Goal: Task Accomplishment & Management: Complete application form

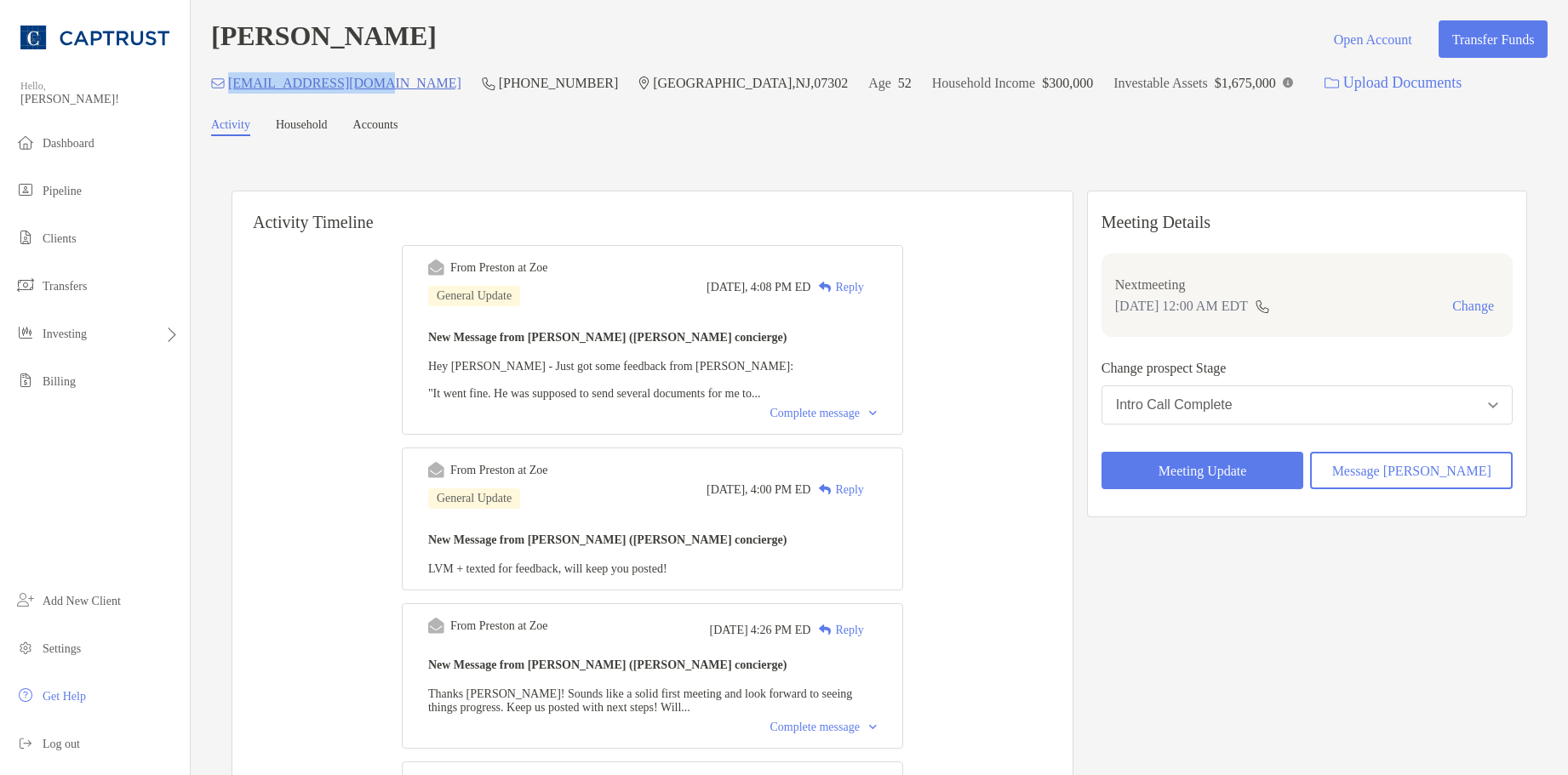
click at [229, 93] on div "johnlukeup@gmail.com (732) 221-3236 Jersey City , NJ , 07302 Age 52 Household I…" at bounding box center [879, 83] width 1337 height 37
drag, startPoint x: 229, startPoint y: 93, endPoint x: 258, endPoint y: 158, distance: 71.2
drag, startPoint x: 375, startPoint y: 86, endPoint x: 230, endPoint y: 81, distance: 145.1
click at [230, 81] on div "johnlukeup@gmail.com (732) 221-3236 Jersey City , NJ , 07302 Age 52 Household I…" at bounding box center [879, 83] width 1337 height 37
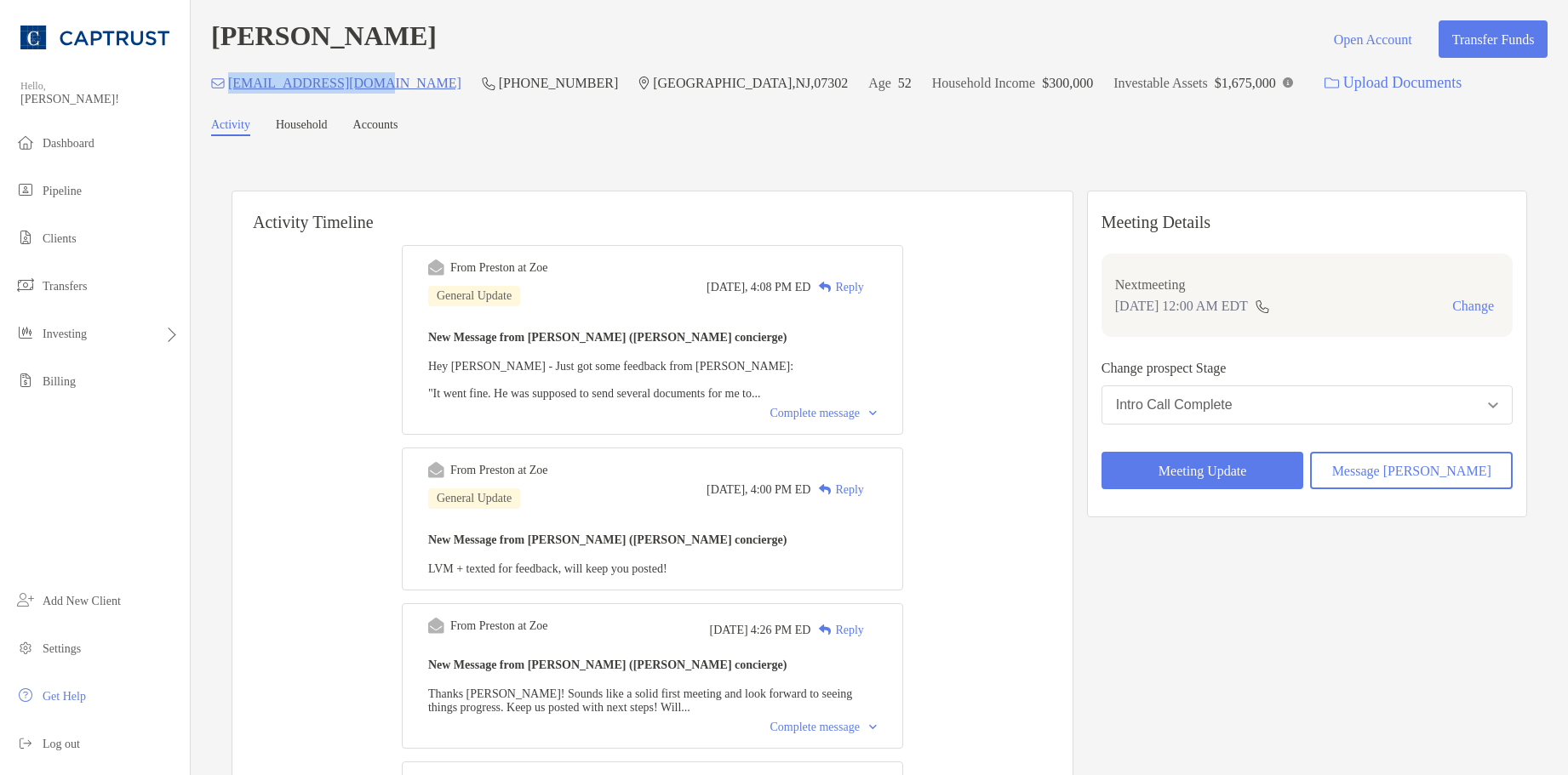
copy p "johnlukeup@gmail.com"
click at [862, 286] on div "Reply" at bounding box center [837, 287] width 52 height 18
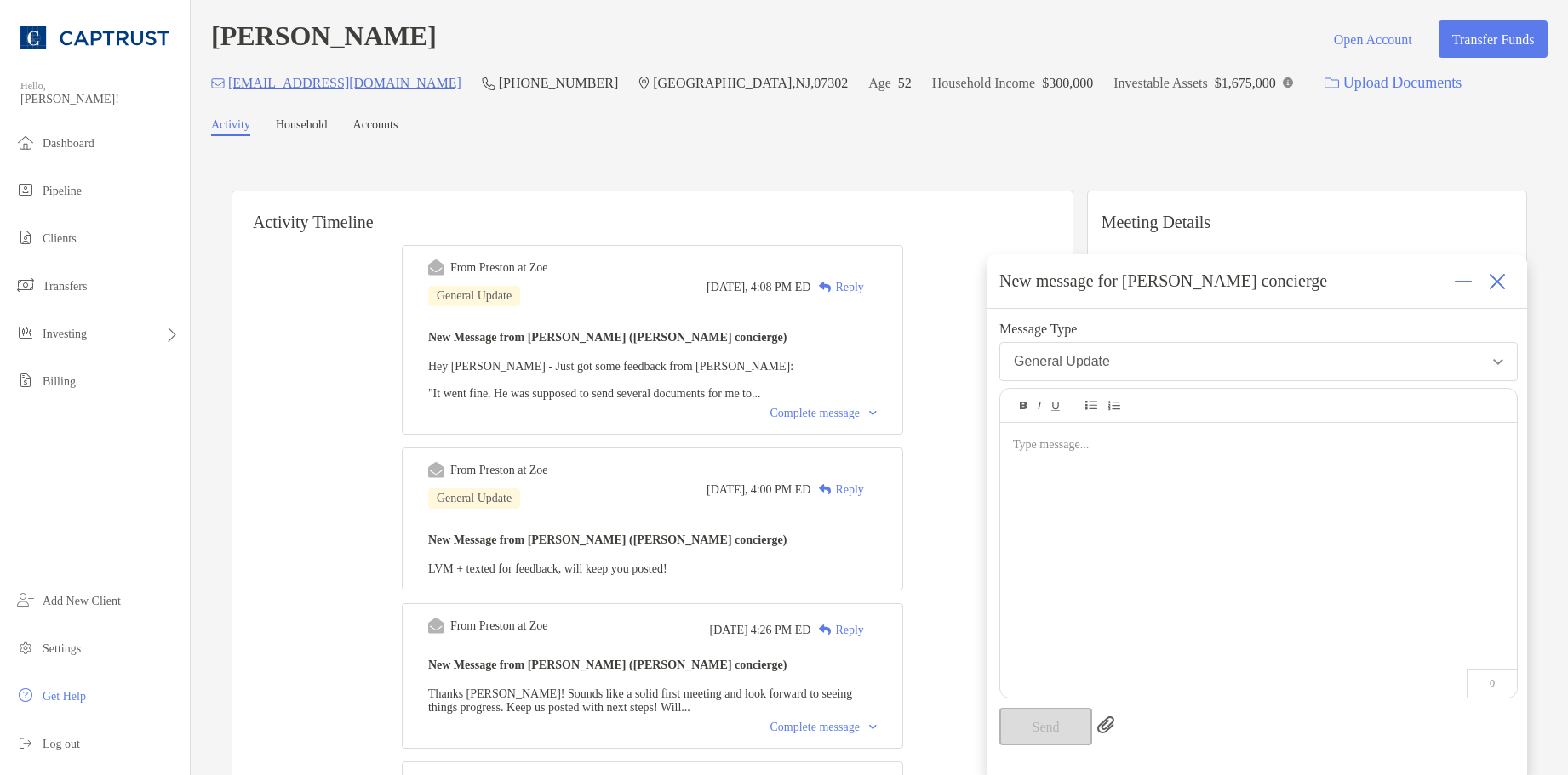
click at [1092, 482] on div at bounding box center [1259, 551] width 517 height 257
click at [1058, 711] on button "Send" at bounding box center [1046, 726] width 93 height 37
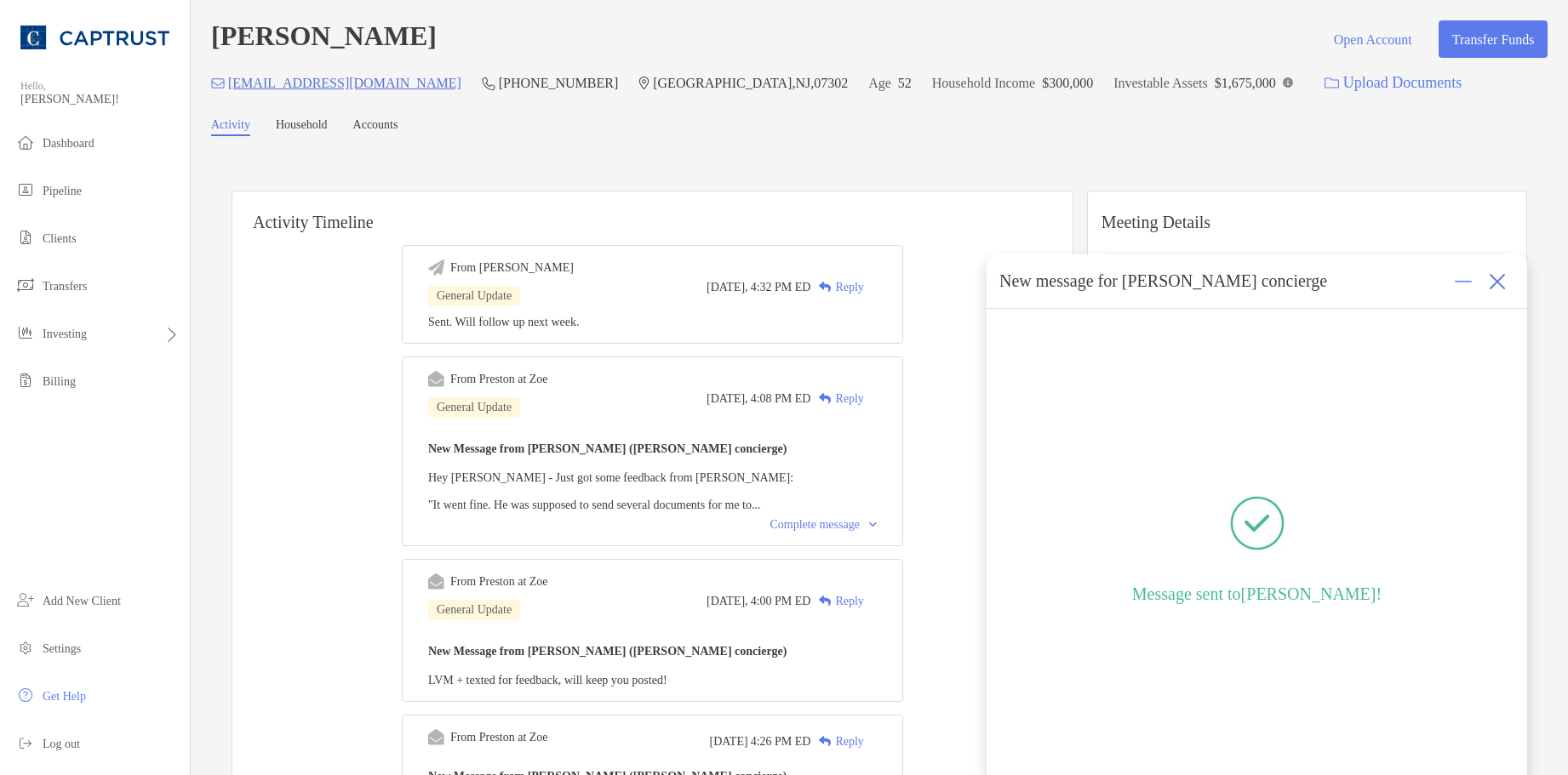
click at [81, 184] on span "Pipeline" at bounding box center [61, 191] width 39 height 13
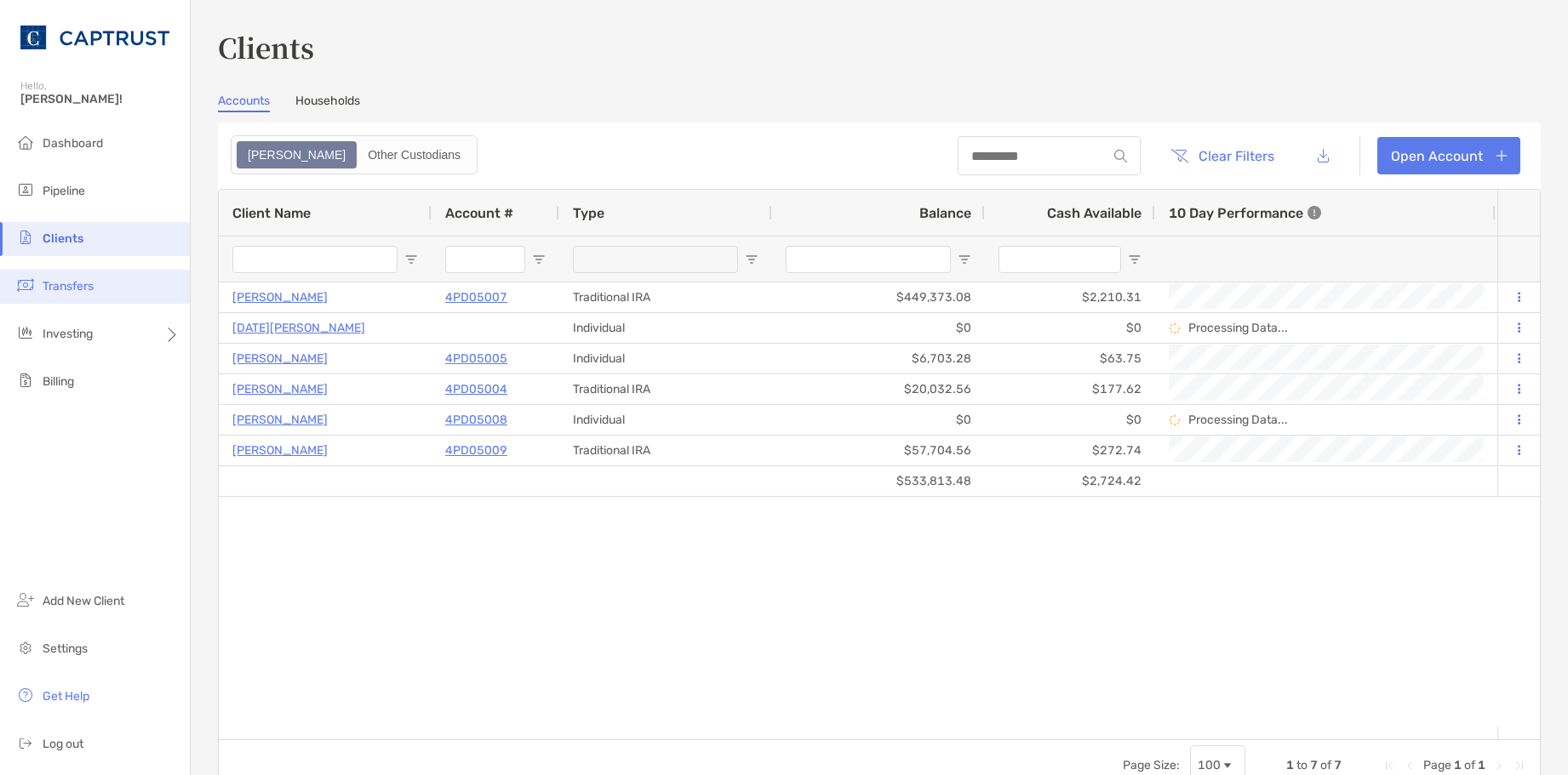
click at [41, 285] on li "Transfers" at bounding box center [95, 287] width 190 height 34
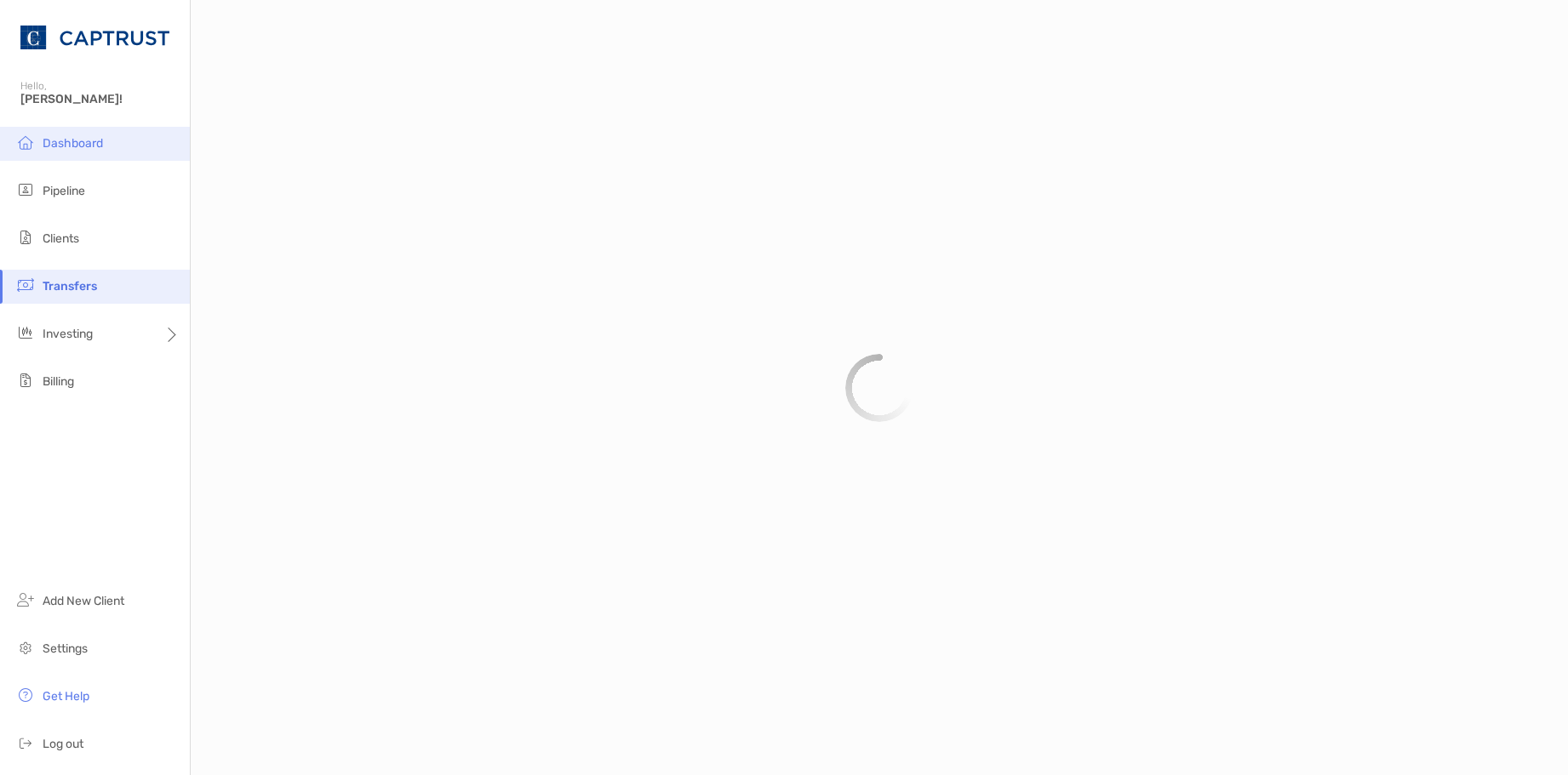
click at [63, 140] on span "Dashboard" at bounding box center [72, 144] width 61 height 14
drag, startPoint x: 74, startPoint y: 190, endPoint x: 81, endPoint y: 199, distance: 11.4
click at [74, 191] on span "Pipeline" at bounding box center [63, 191] width 42 height 14
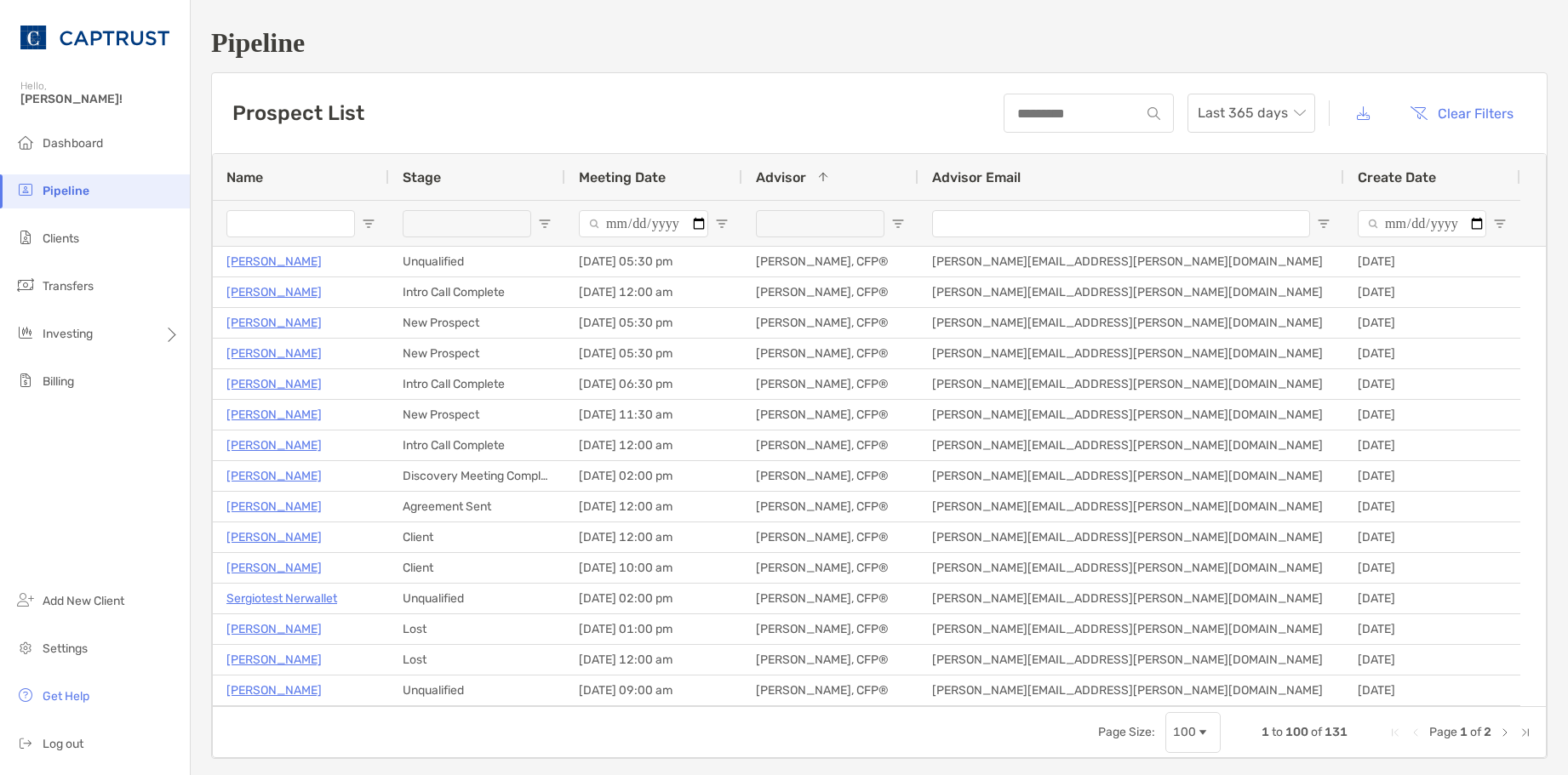
click at [1017, 52] on h1 "Pipeline" at bounding box center [879, 42] width 1337 height 32
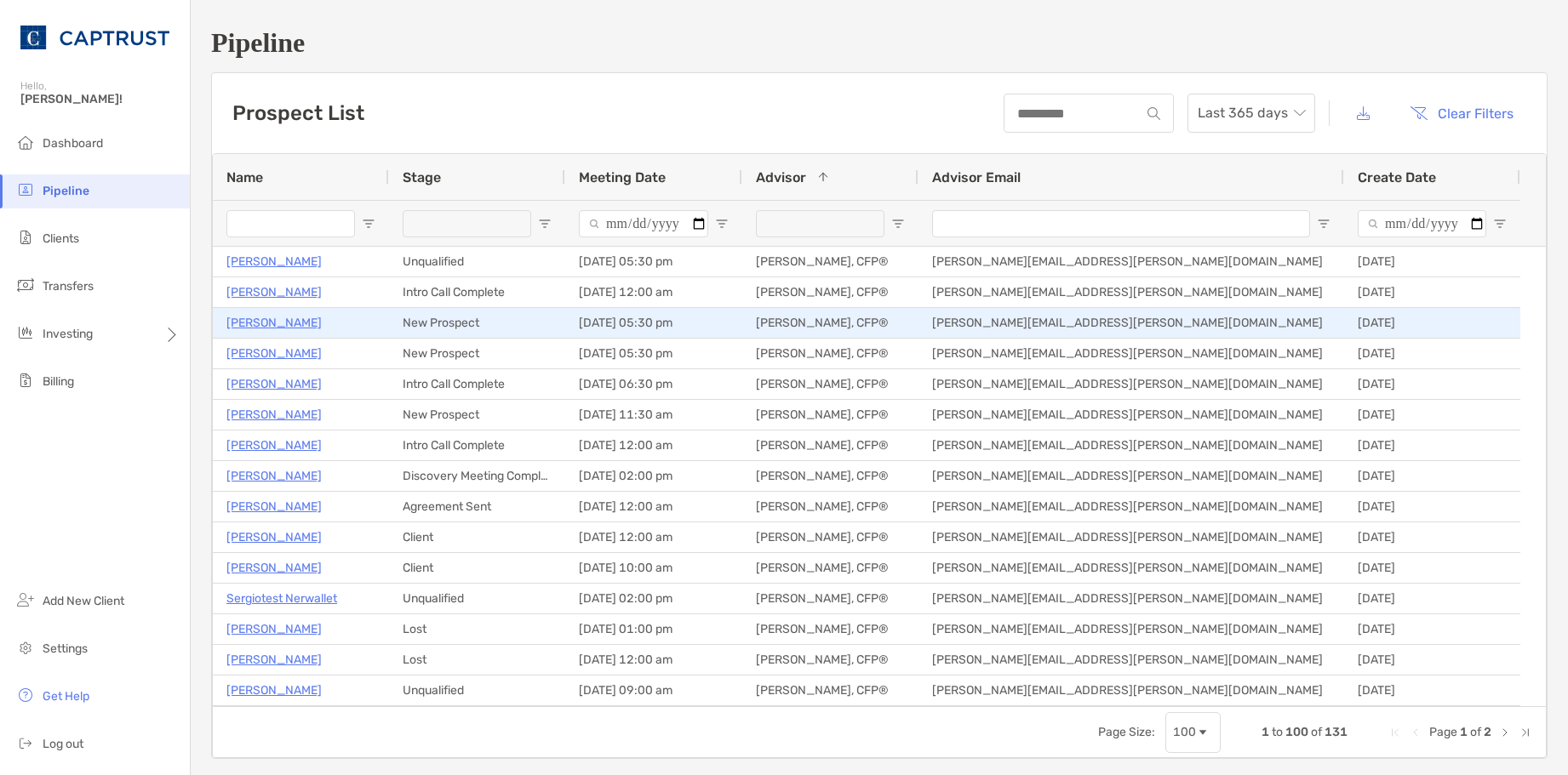
click at [258, 328] on p "[PERSON_NAME]" at bounding box center [275, 323] width 96 height 22
click at [258, 322] on p "[PERSON_NAME]" at bounding box center [275, 323] width 96 height 22
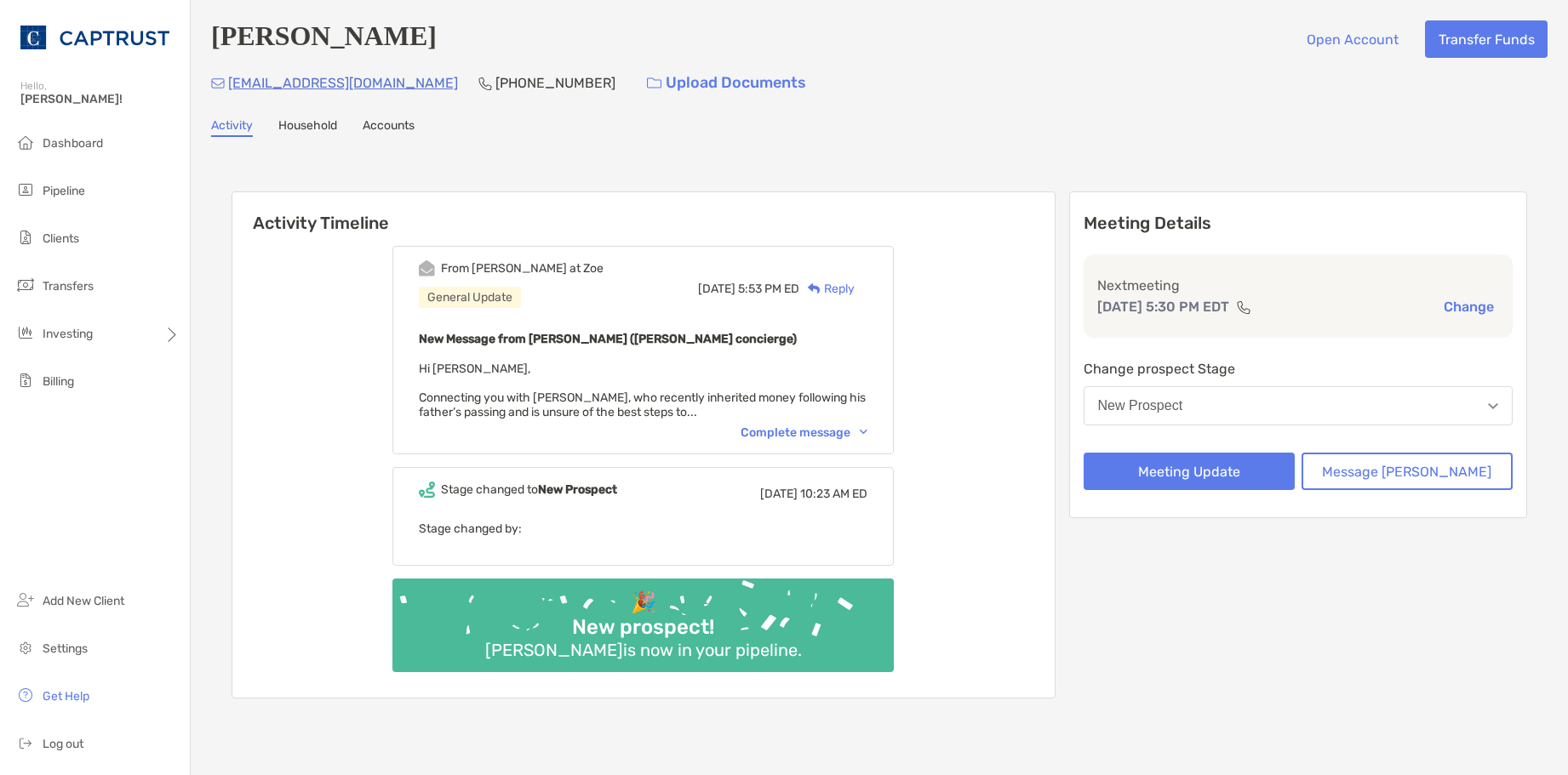
click at [868, 436] on div "Complete message" at bounding box center [804, 433] width 127 height 14
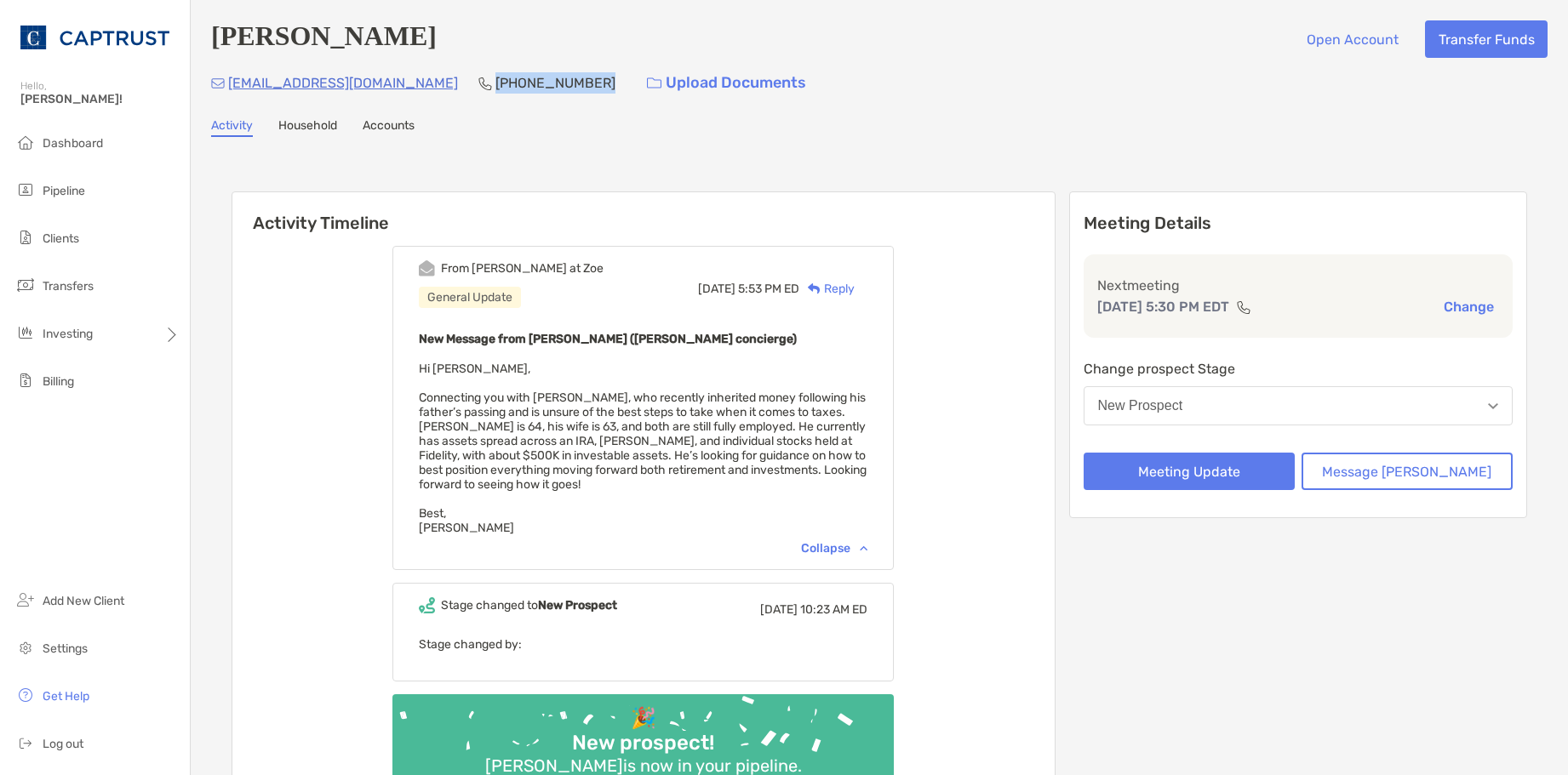
drag, startPoint x: 495, startPoint y: 79, endPoint x: 399, endPoint y: 85, distance: 96.2
click at [399, 85] on div "rsu2733@yahoo.com (610) 316-8428 Upload Documents" at bounding box center [879, 83] width 1337 height 37
copy p "[PHONE_NUMBER]"
click at [1073, 110] on div "Randy Ullrich Open Account Transfer Funds rsu2733@yahoo.com (610) 316-8428 Uplo…" at bounding box center [879, 438] width 1377 height 876
click at [868, 551] on div "Collapse" at bounding box center [834, 548] width 66 height 14
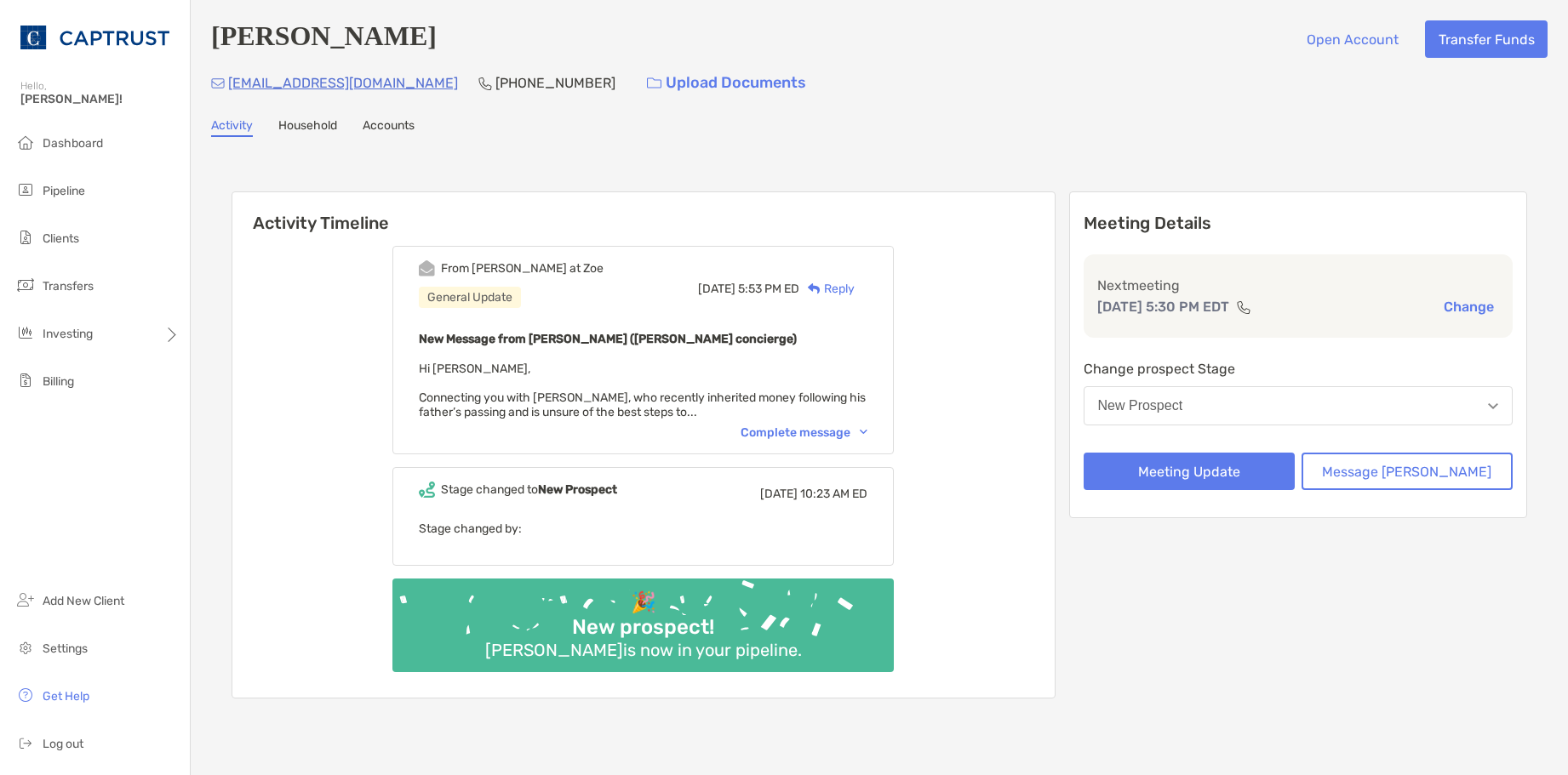
click at [868, 434] on div "Complete message" at bounding box center [804, 433] width 127 height 14
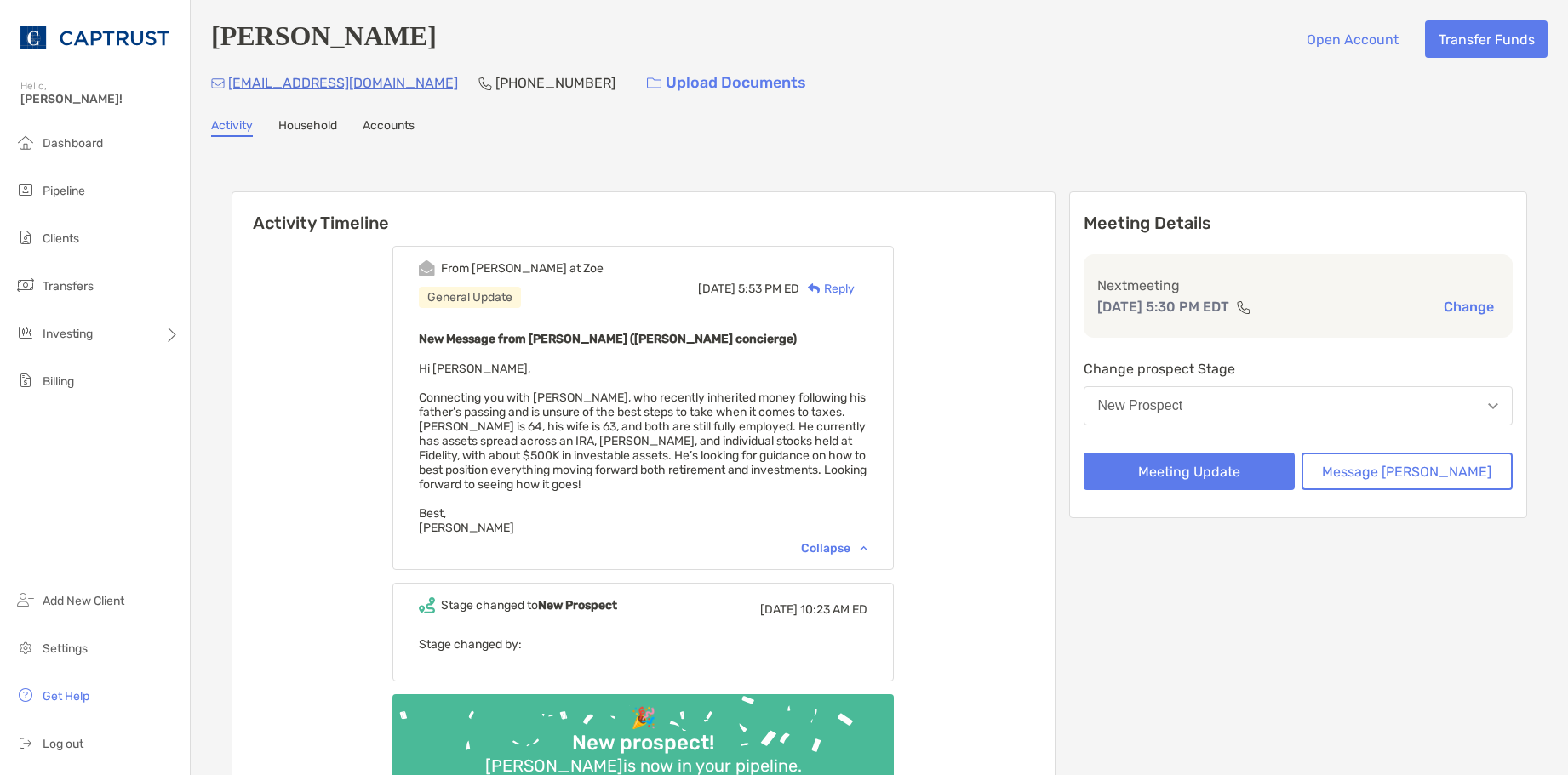
click at [868, 551] on img at bounding box center [864, 548] width 7 height 5
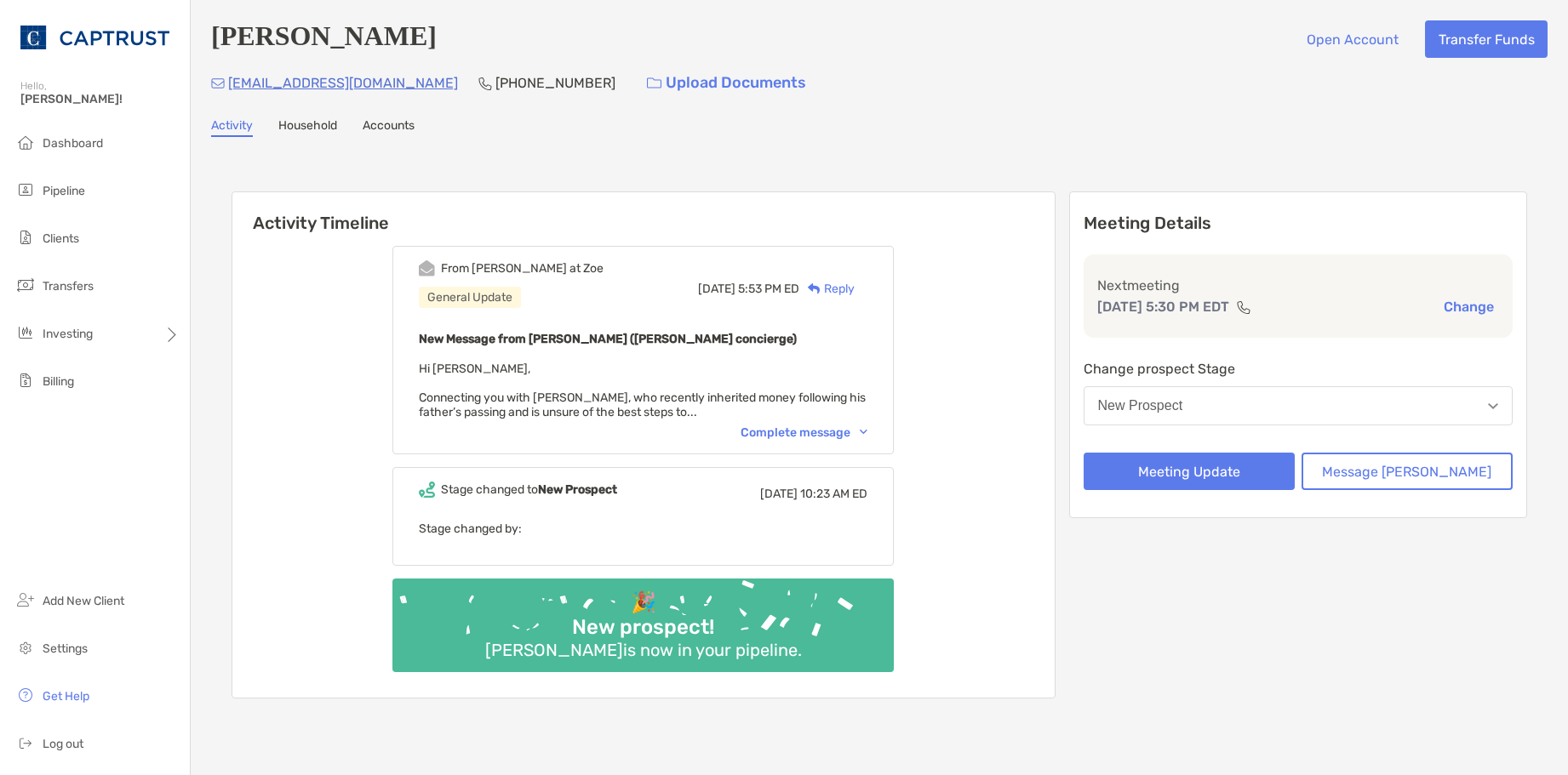
click at [868, 437] on div "Complete message" at bounding box center [804, 433] width 127 height 14
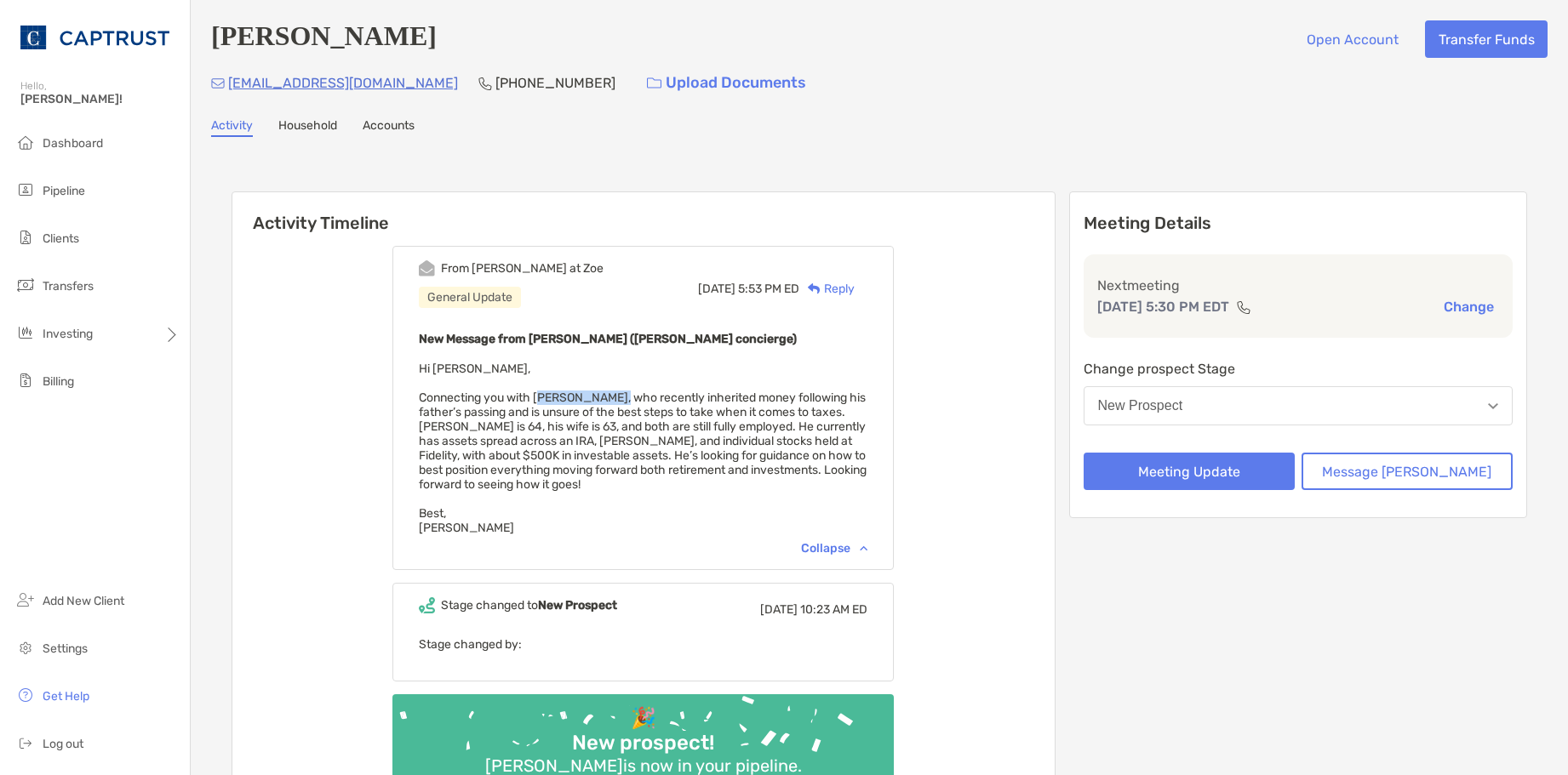
drag, startPoint x: 635, startPoint y: 396, endPoint x: 568, endPoint y: 399, distance: 67.1
click at [568, 399] on span "Hi Justin, Connecting you with Randy Ullrich, who recently inherited money foll…" at bounding box center [643, 448] width 448 height 173
drag, startPoint x: 568, startPoint y: 399, endPoint x: 605, endPoint y: 400, distance: 37.0
copy span "[PERSON_NAME]"
click at [728, 373] on div "New Message from [PERSON_NAME] ([PERSON_NAME] concierge) Hi [PERSON_NAME], Conn…" at bounding box center [643, 432] width 448 height 207
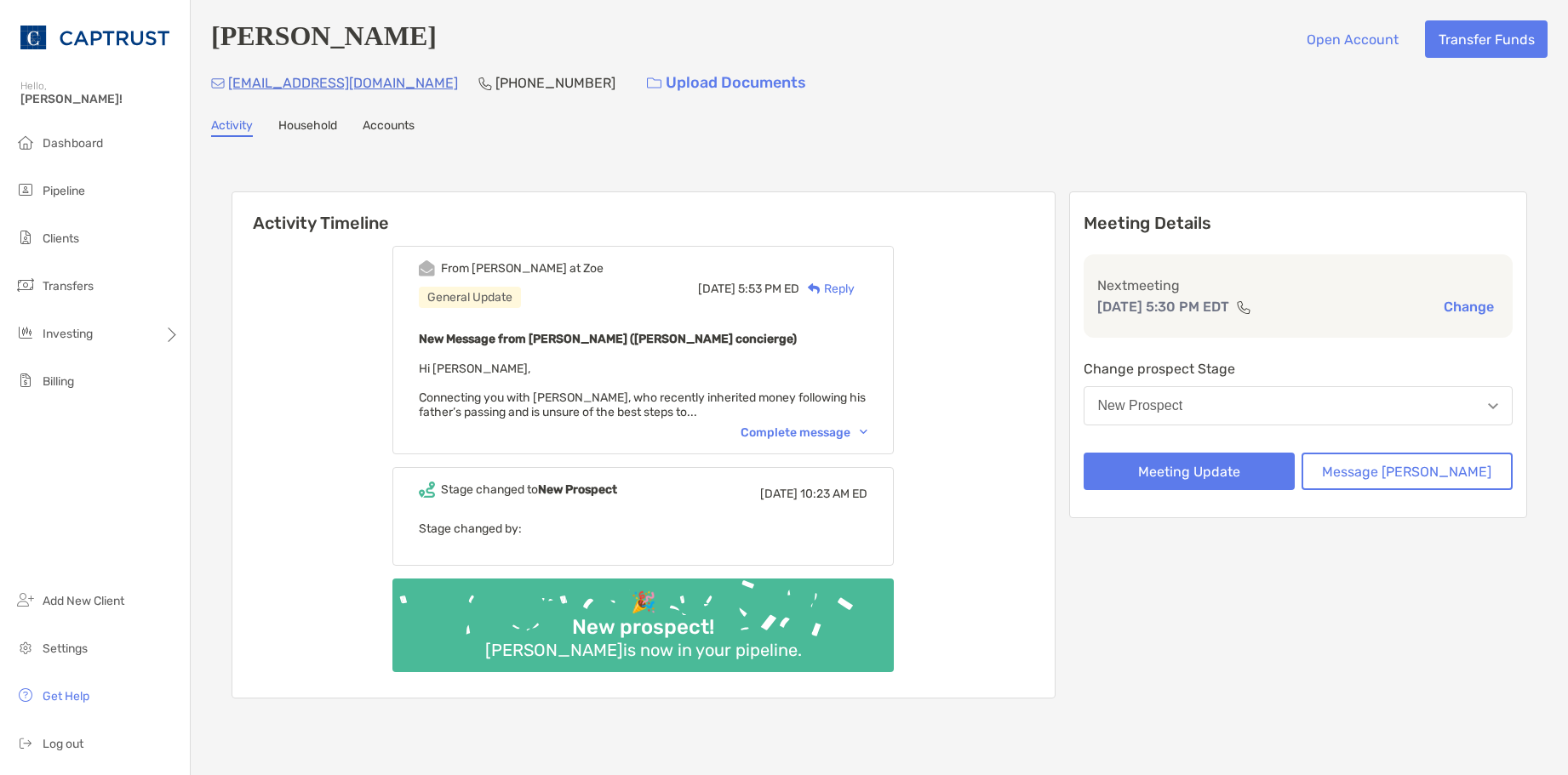
click at [868, 440] on div "Complete message" at bounding box center [804, 433] width 127 height 14
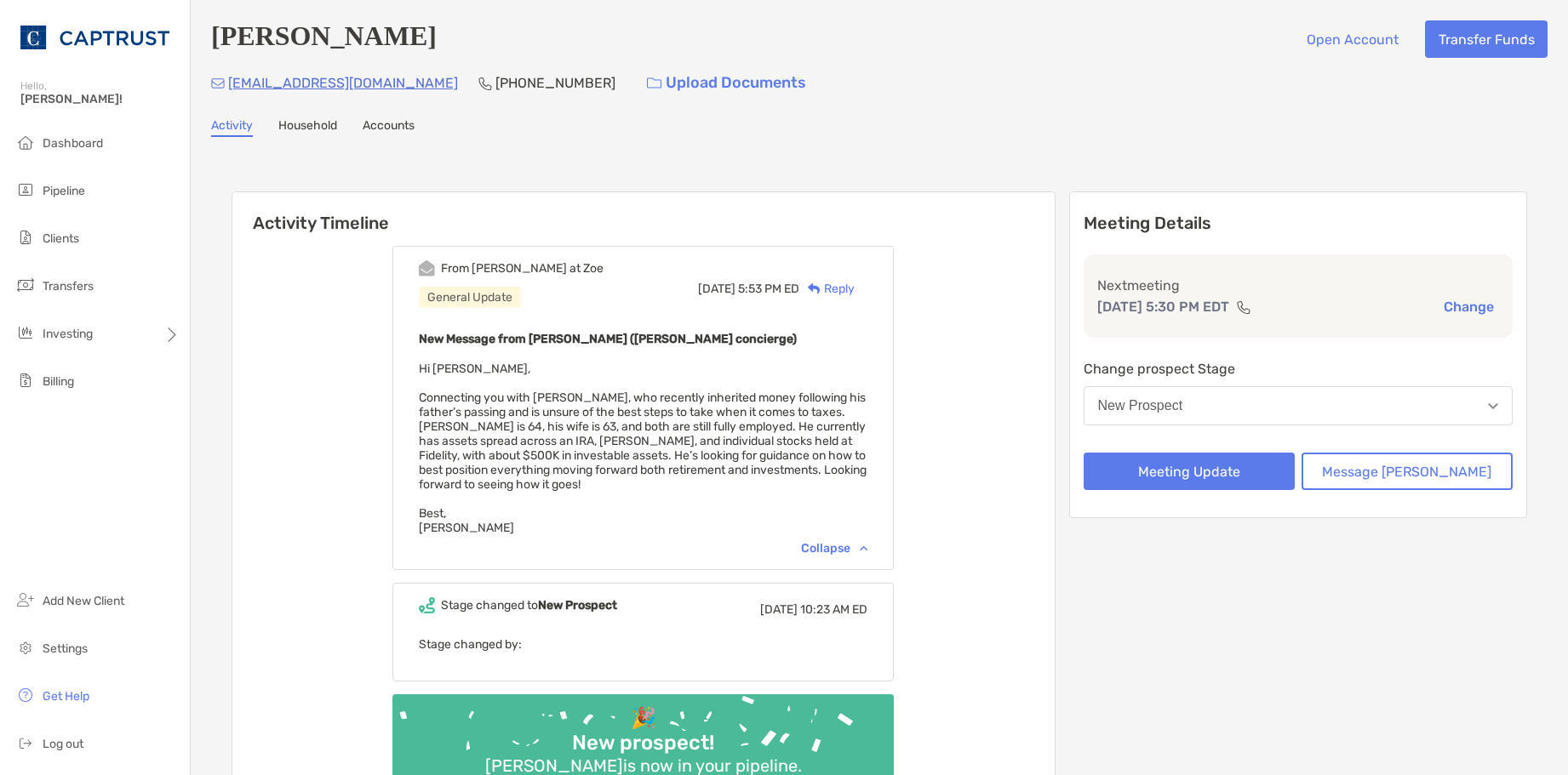
click at [868, 430] on div "New Message from [PERSON_NAME] ([PERSON_NAME] concierge) Hi [PERSON_NAME], Conn…" at bounding box center [643, 432] width 448 height 207
drag, startPoint x: 411, startPoint y: 42, endPoint x: 216, endPoint y: 58, distance: 195.7
click at [216, 58] on div "[PERSON_NAME] Open Account Transfer Funds" at bounding box center [879, 39] width 1337 height 37
drag, startPoint x: 216, startPoint y: 58, endPoint x: 407, endPoint y: 46, distance: 191.4
copy h4 "[PERSON_NAME]"
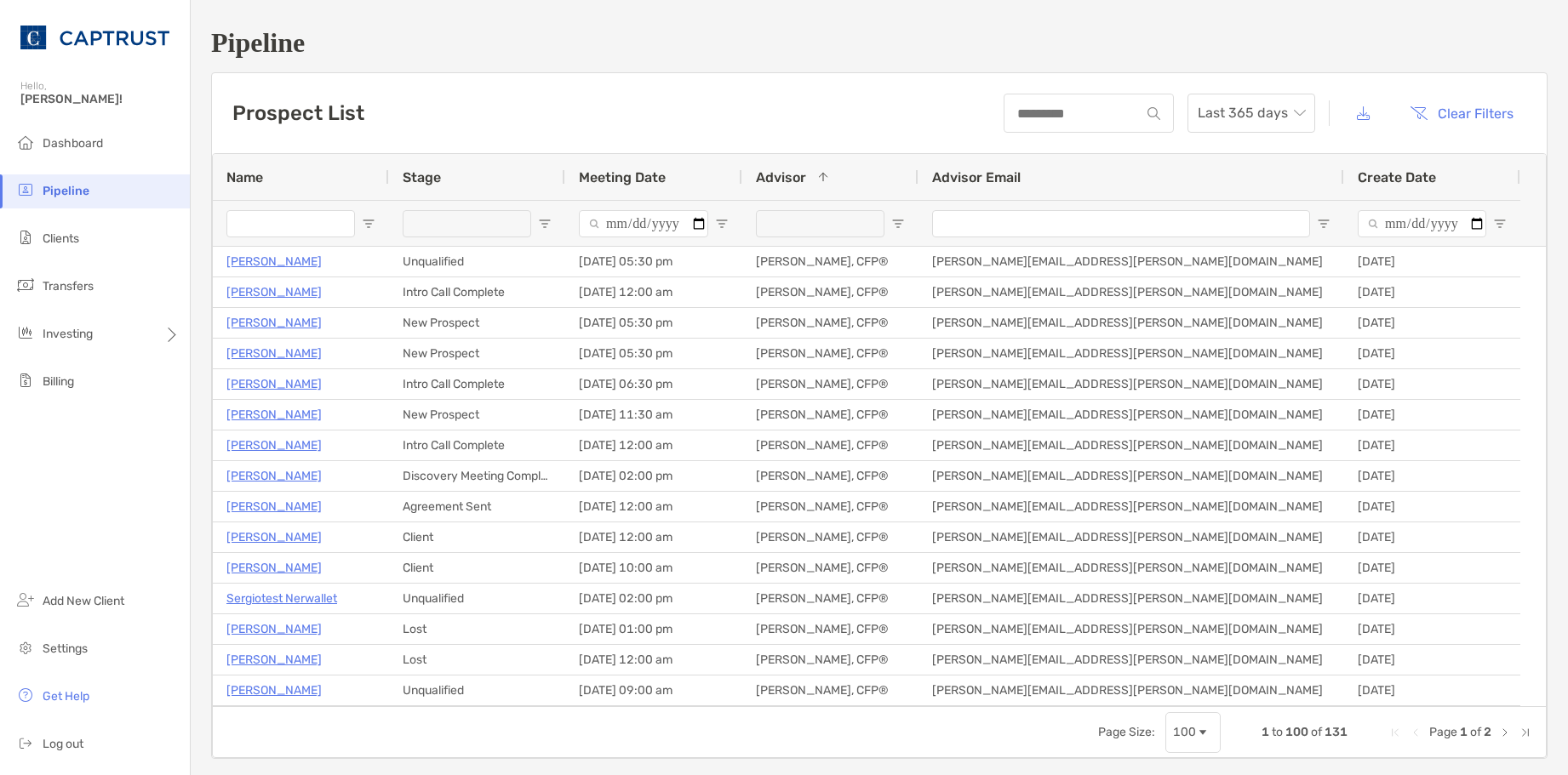
click at [742, 100] on div "Prospect List Last 365 days Clear Filters" at bounding box center [879, 113] width 1335 height 80
click at [71, 241] on span "Clients" at bounding box center [61, 238] width 37 height 14
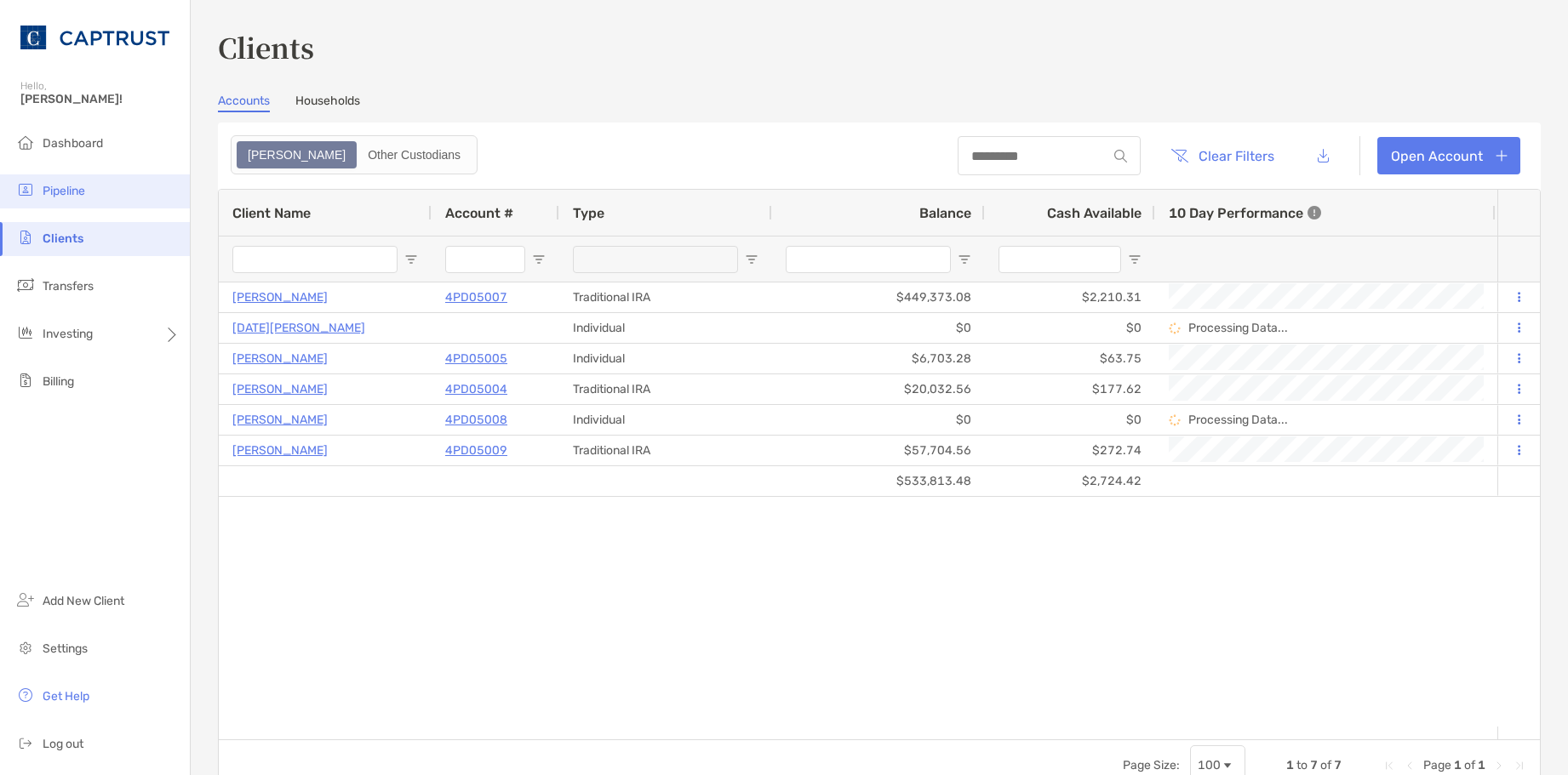
click at [65, 190] on span "Pipeline" at bounding box center [63, 191] width 42 height 14
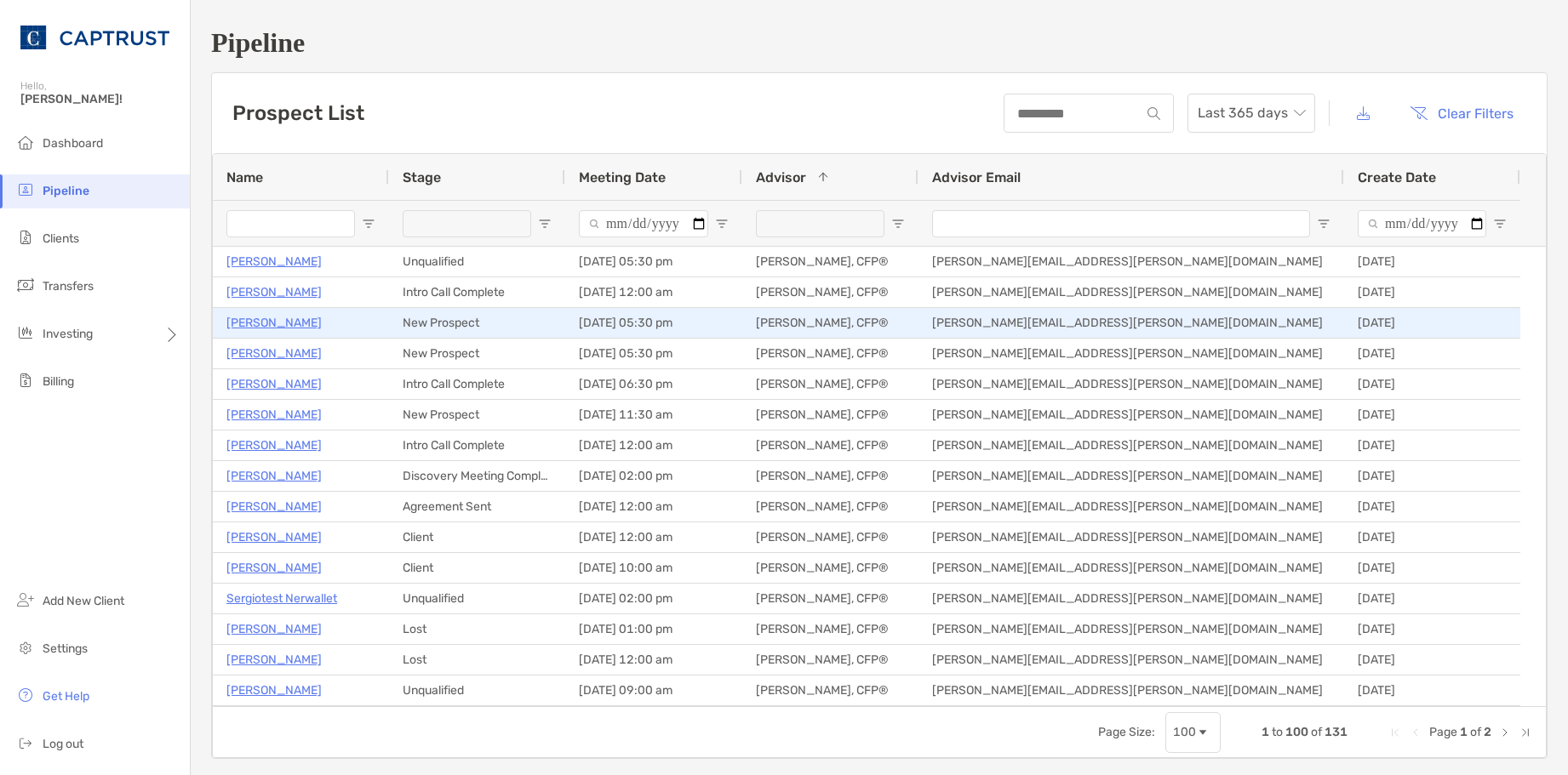
click at [262, 326] on p "[PERSON_NAME]" at bounding box center [275, 323] width 96 height 22
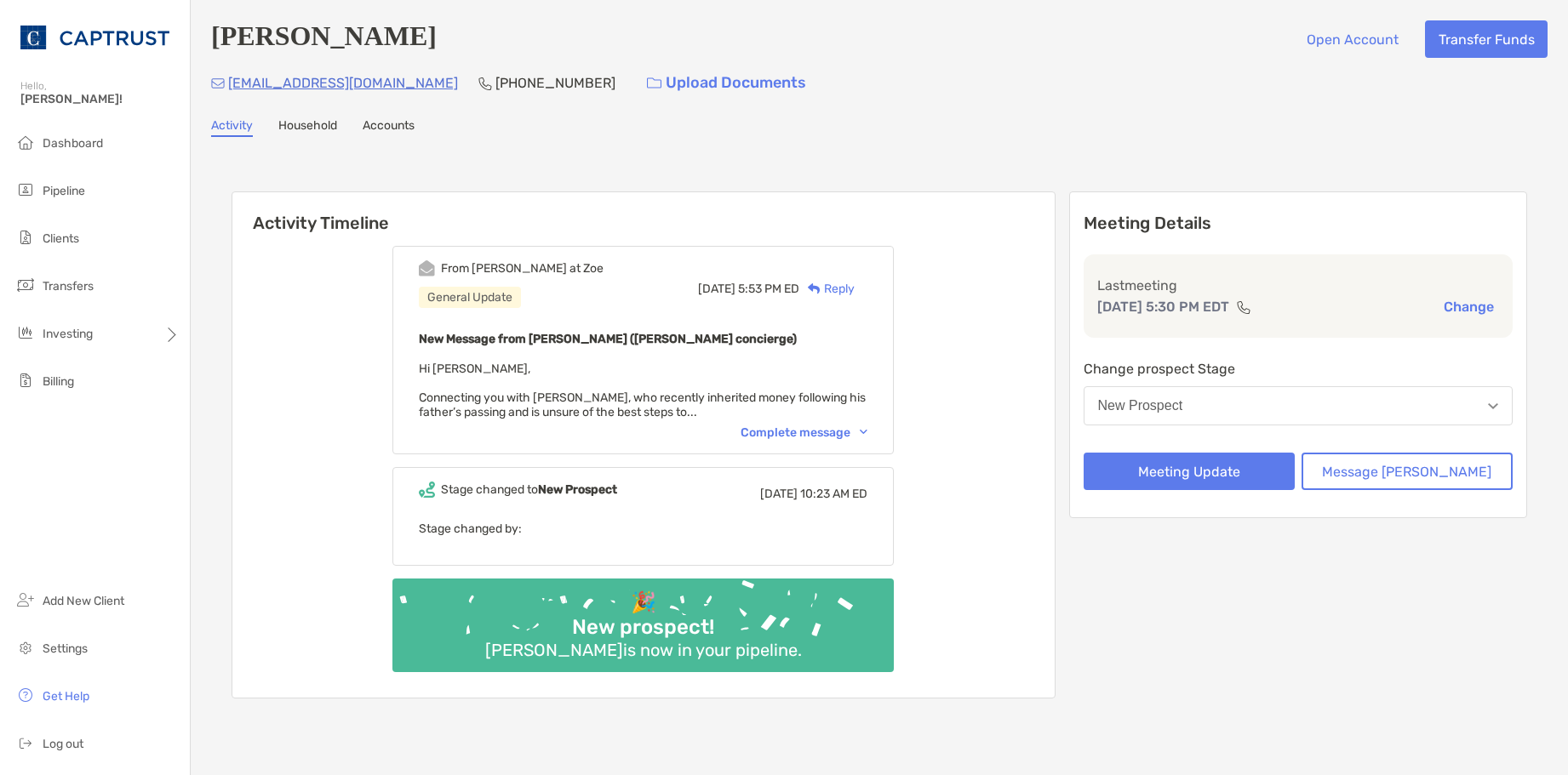
click at [855, 436] on div "Complete message" at bounding box center [804, 433] width 127 height 14
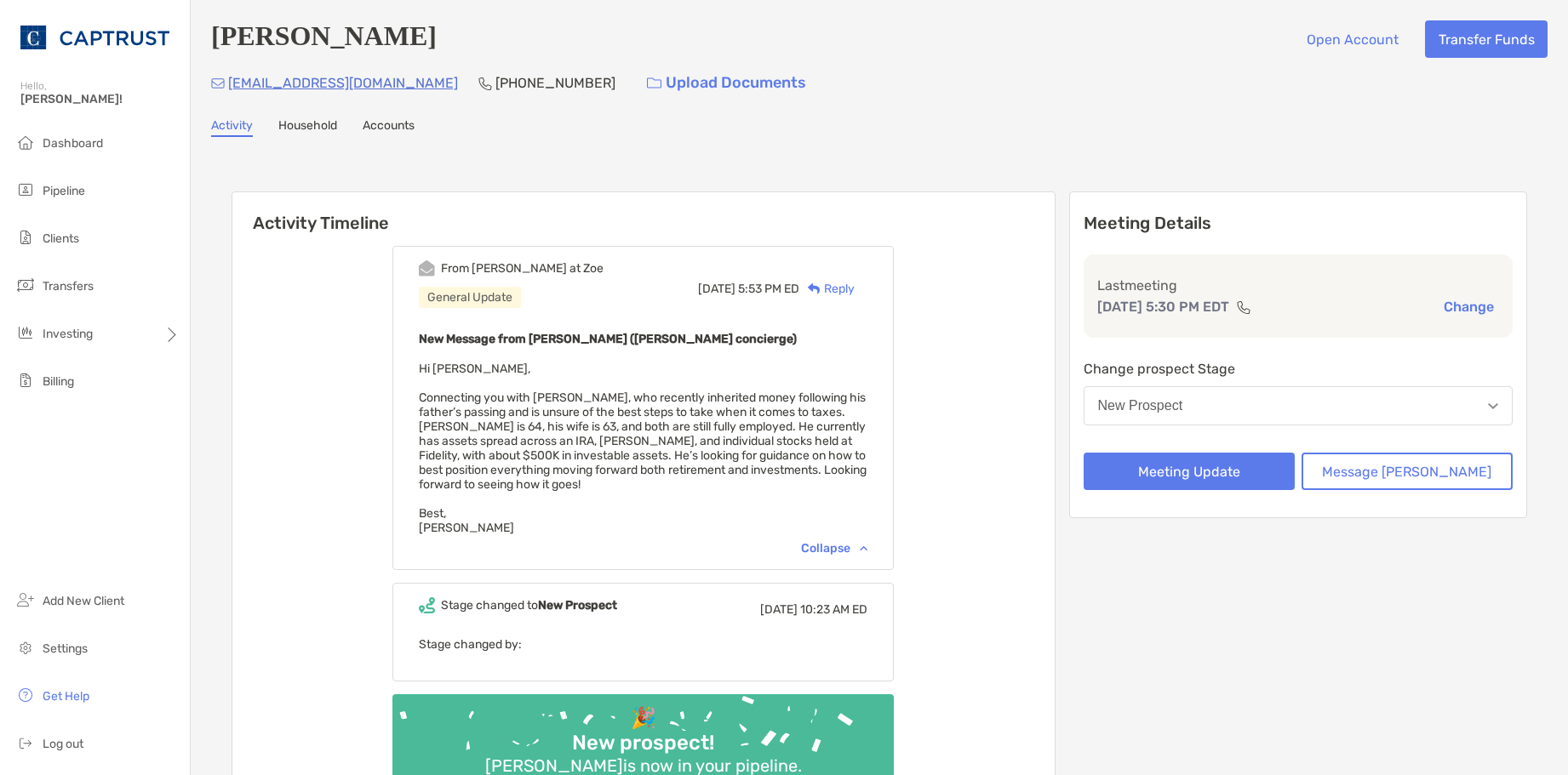
click at [1272, 404] on button "New Prospect" at bounding box center [1299, 406] width 430 height 39
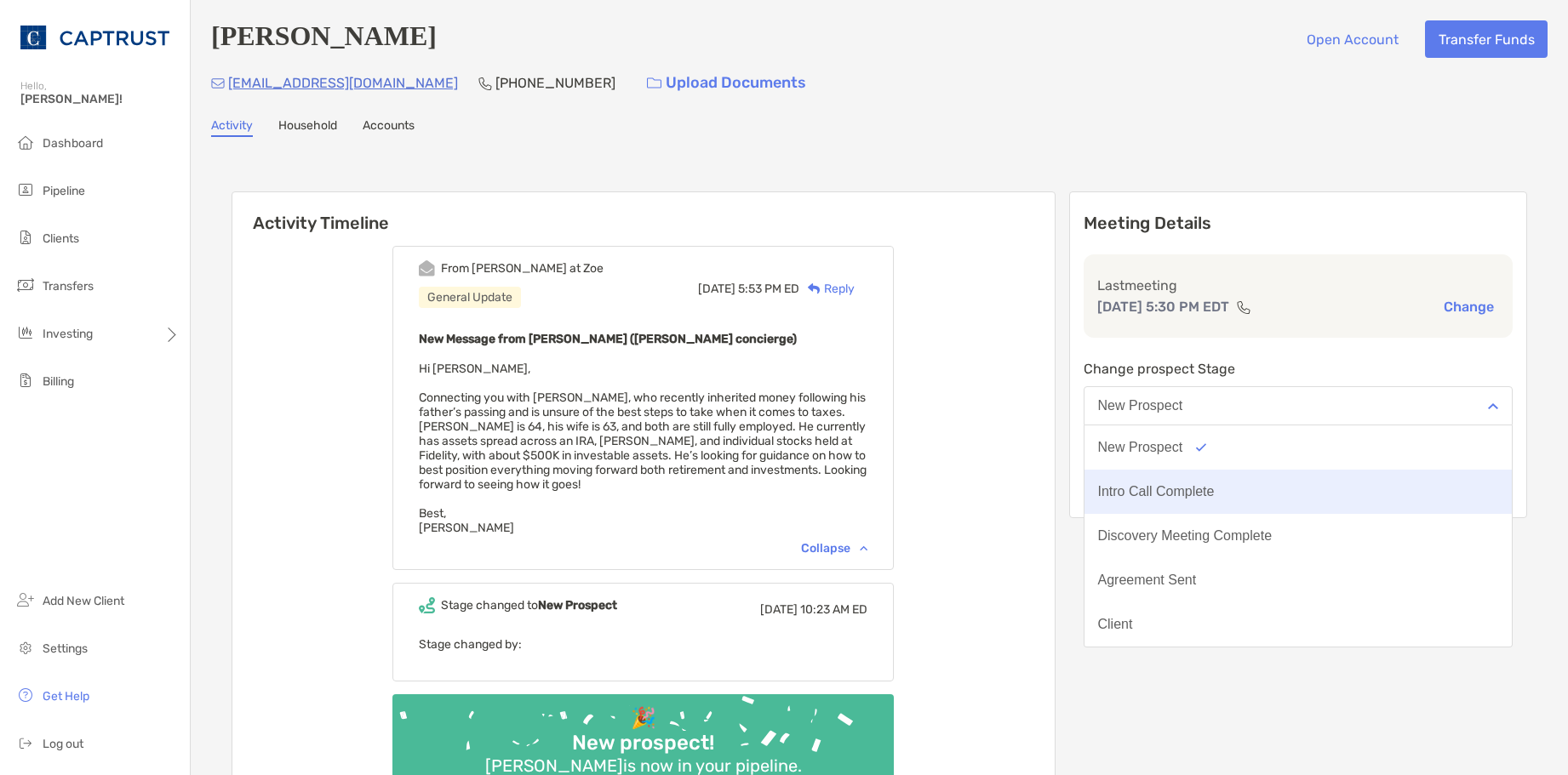
click at [1215, 490] on div "Intro Call Complete" at bounding box center [1156, 491] width 117 height 15
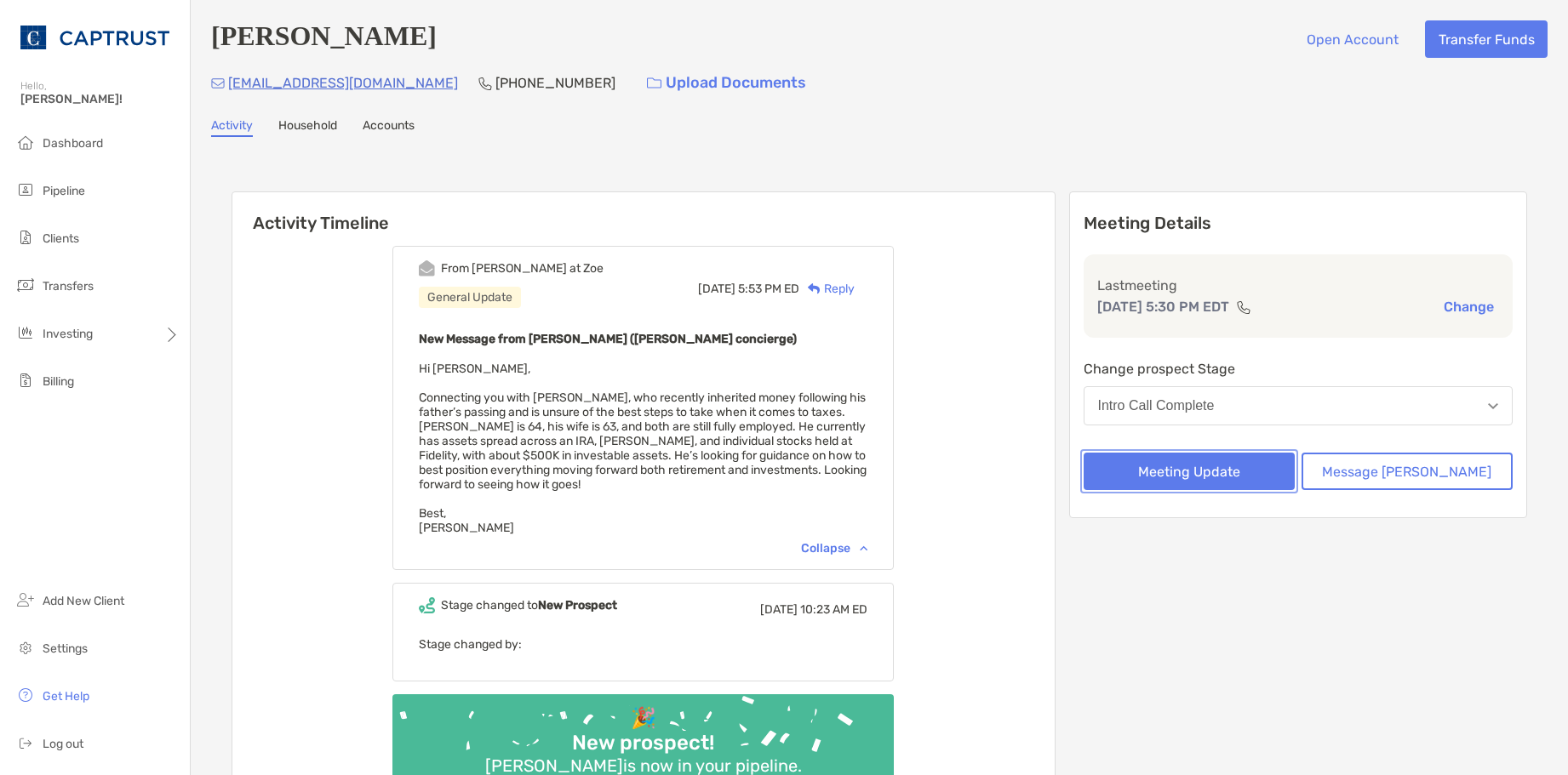
click at [1238, 490] on button "Meeting Update" at bounding box center [1189, 471] width 211 height 37
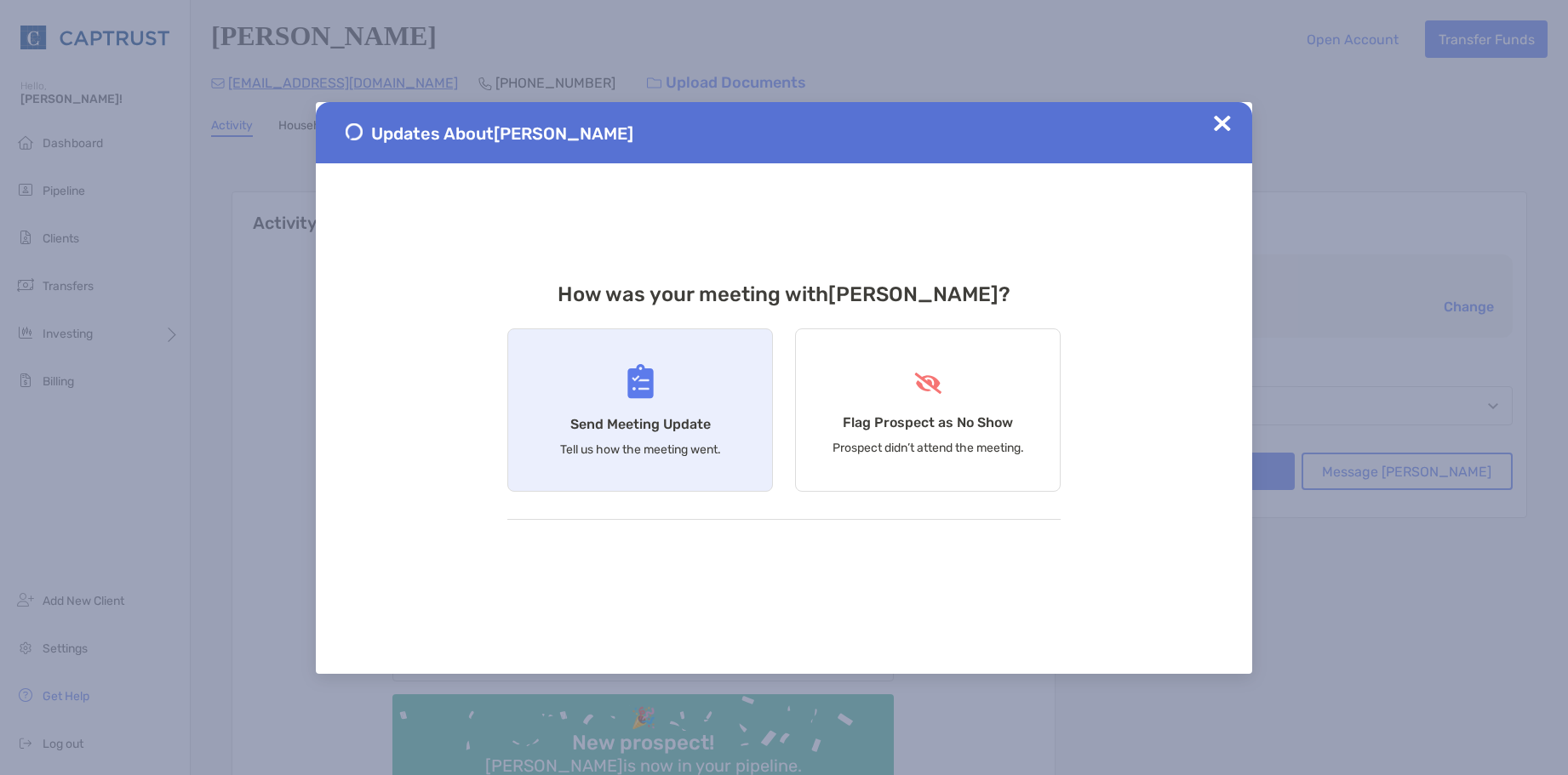
click at [583, 434] on div "Send Meeting Update Tell us how the meeting went." at bounding box center [640, 410] width 266 height 163
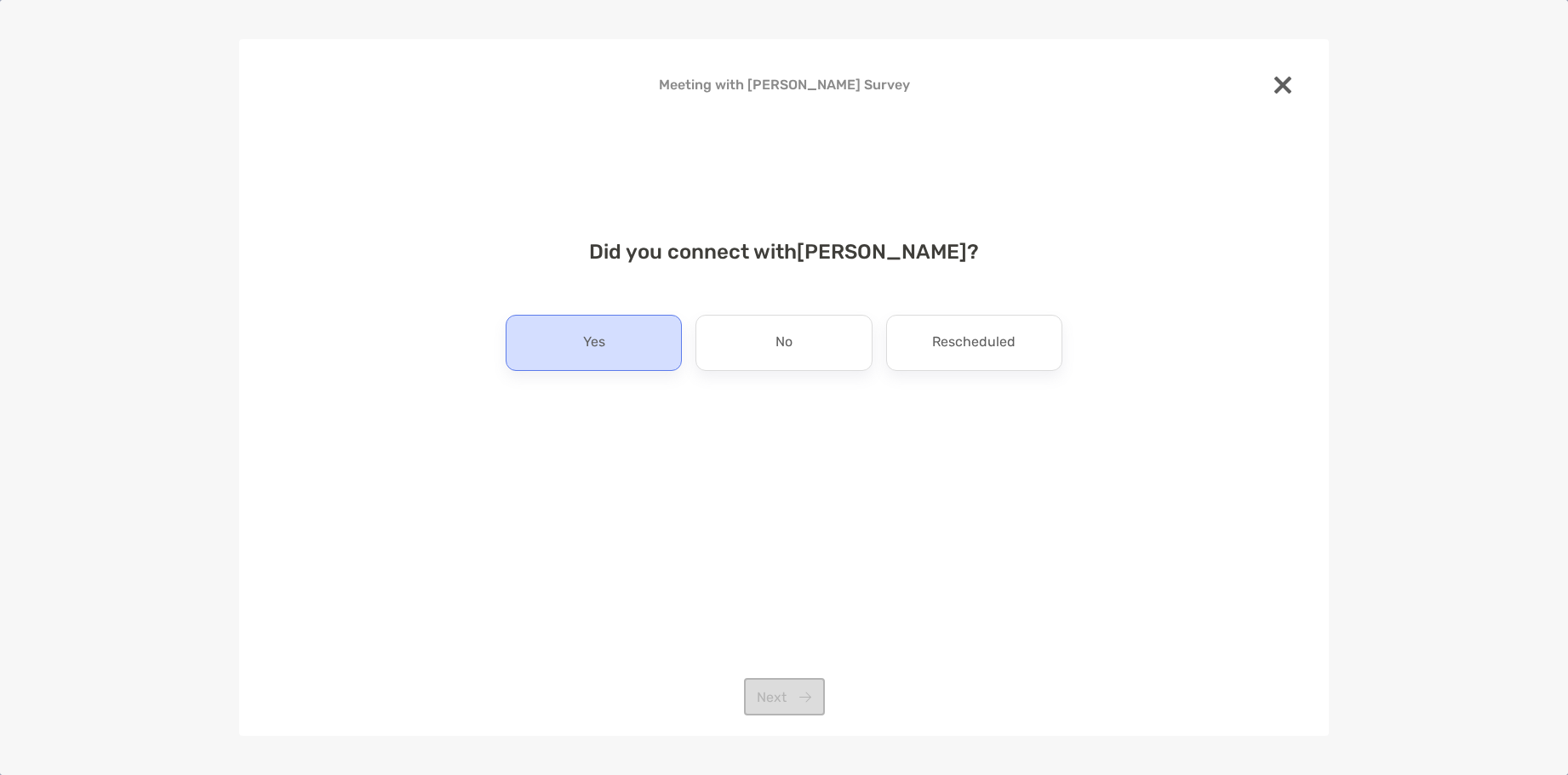
click at [617, 350] on div "Yes" at bounding box center [594, 343] width 176 height 56
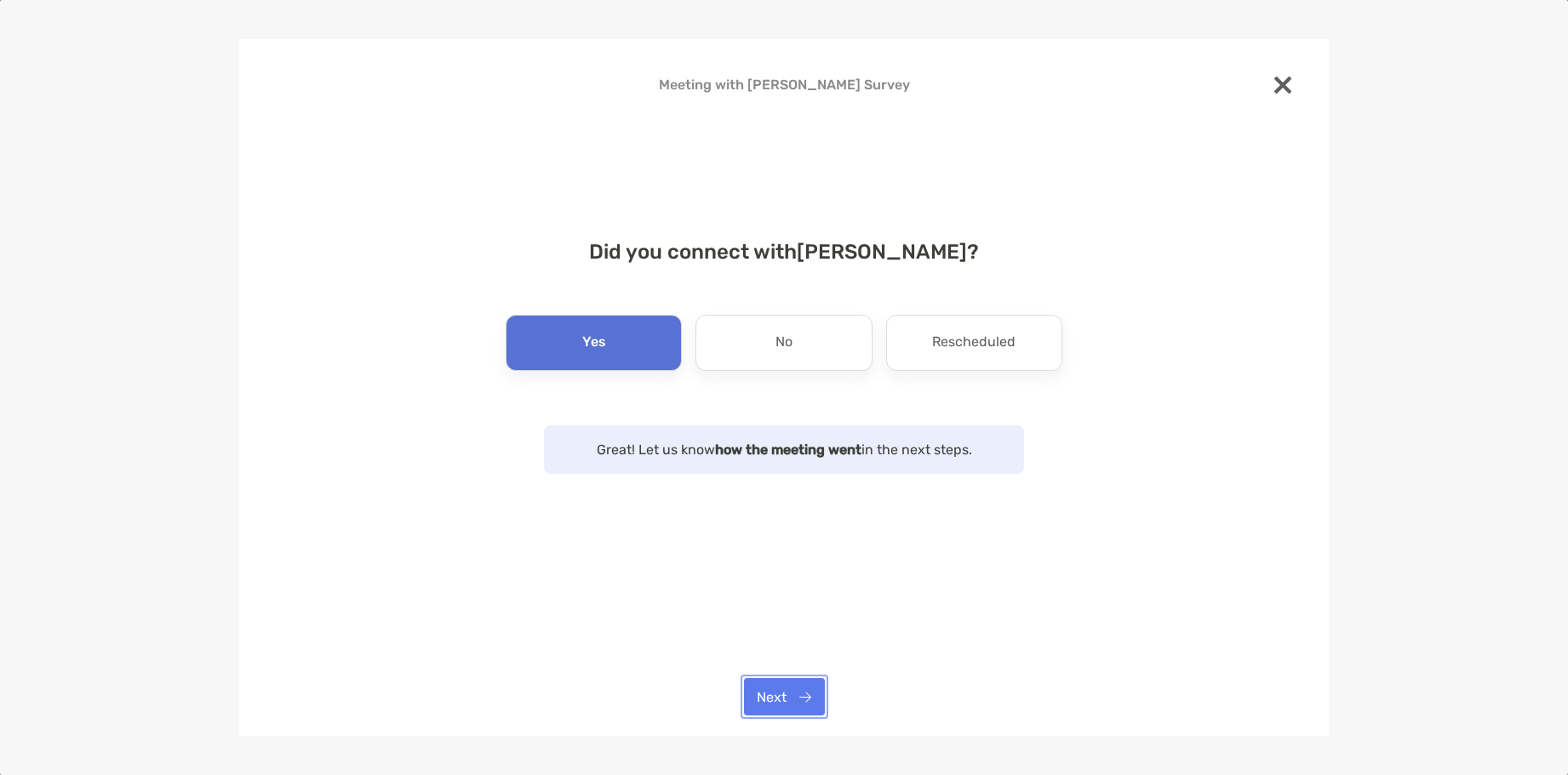
click at [803, 686] on button "Next" at bounding box center [784, 696] width 80 height 37
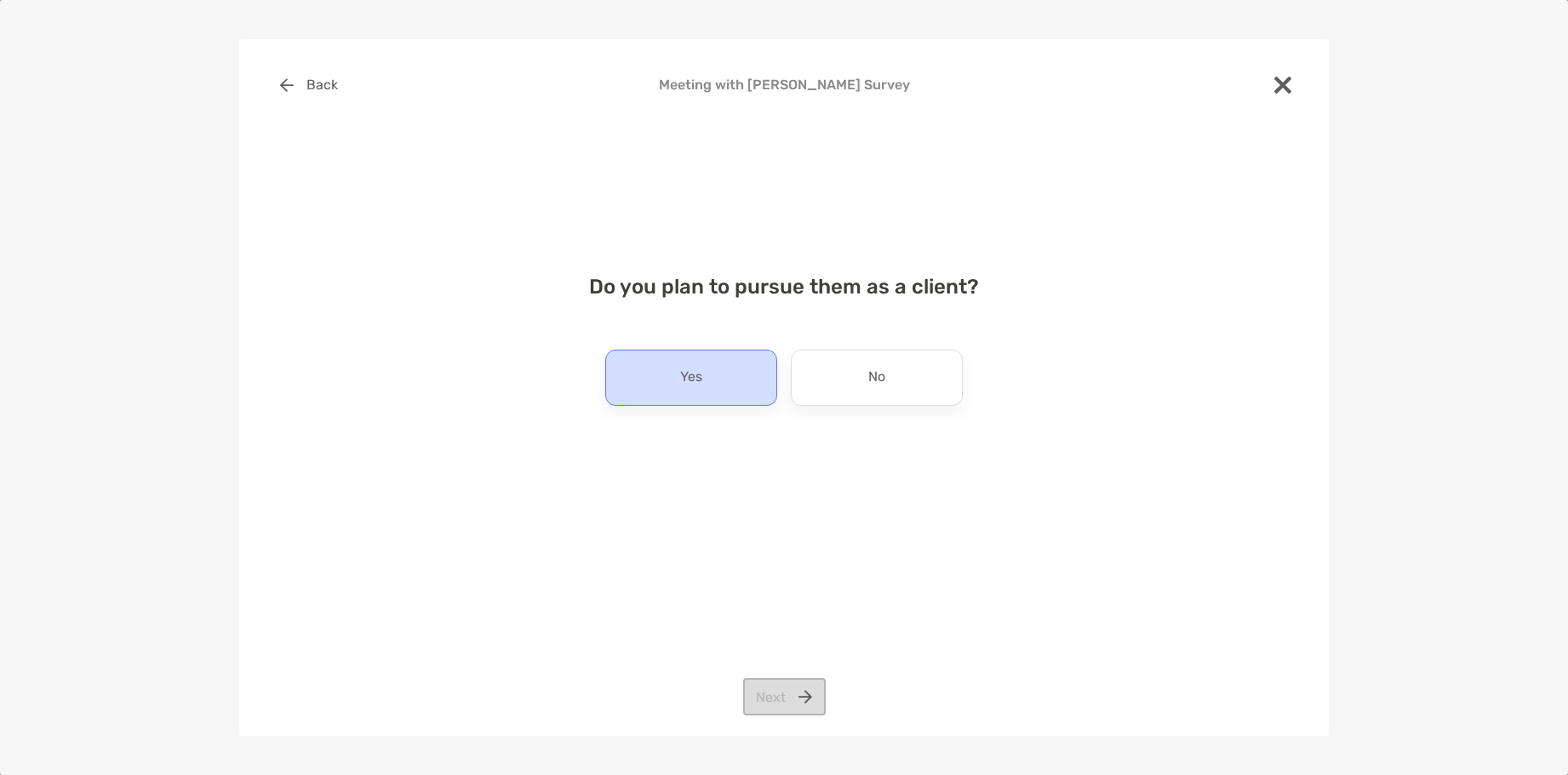
click at [729, 394] on div "Yes" at bounding box center [691, 378] width 172 height 56
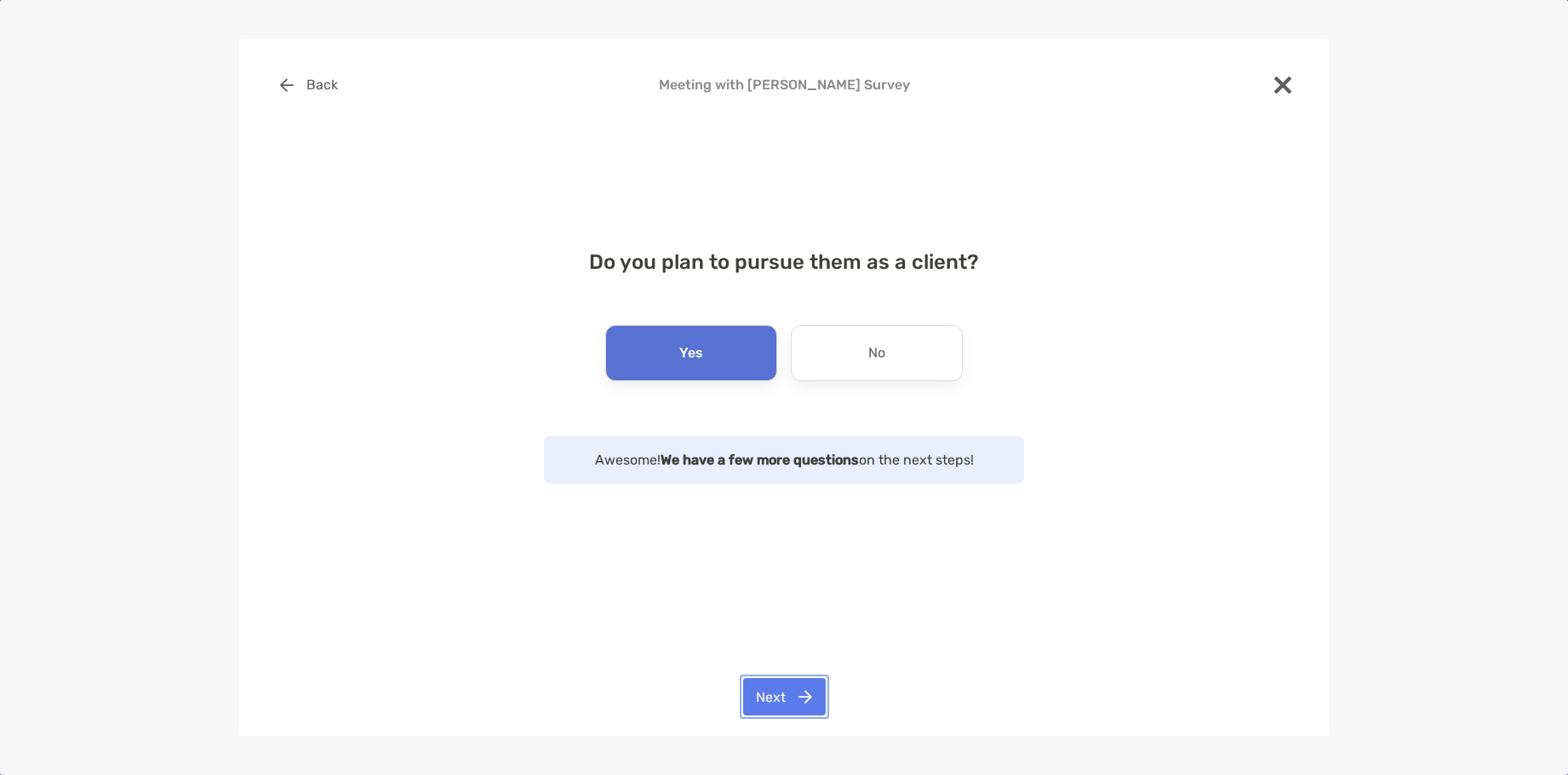
click at [803, 702] on button "Next" at bounding box center [784, 696] width 82 height 37
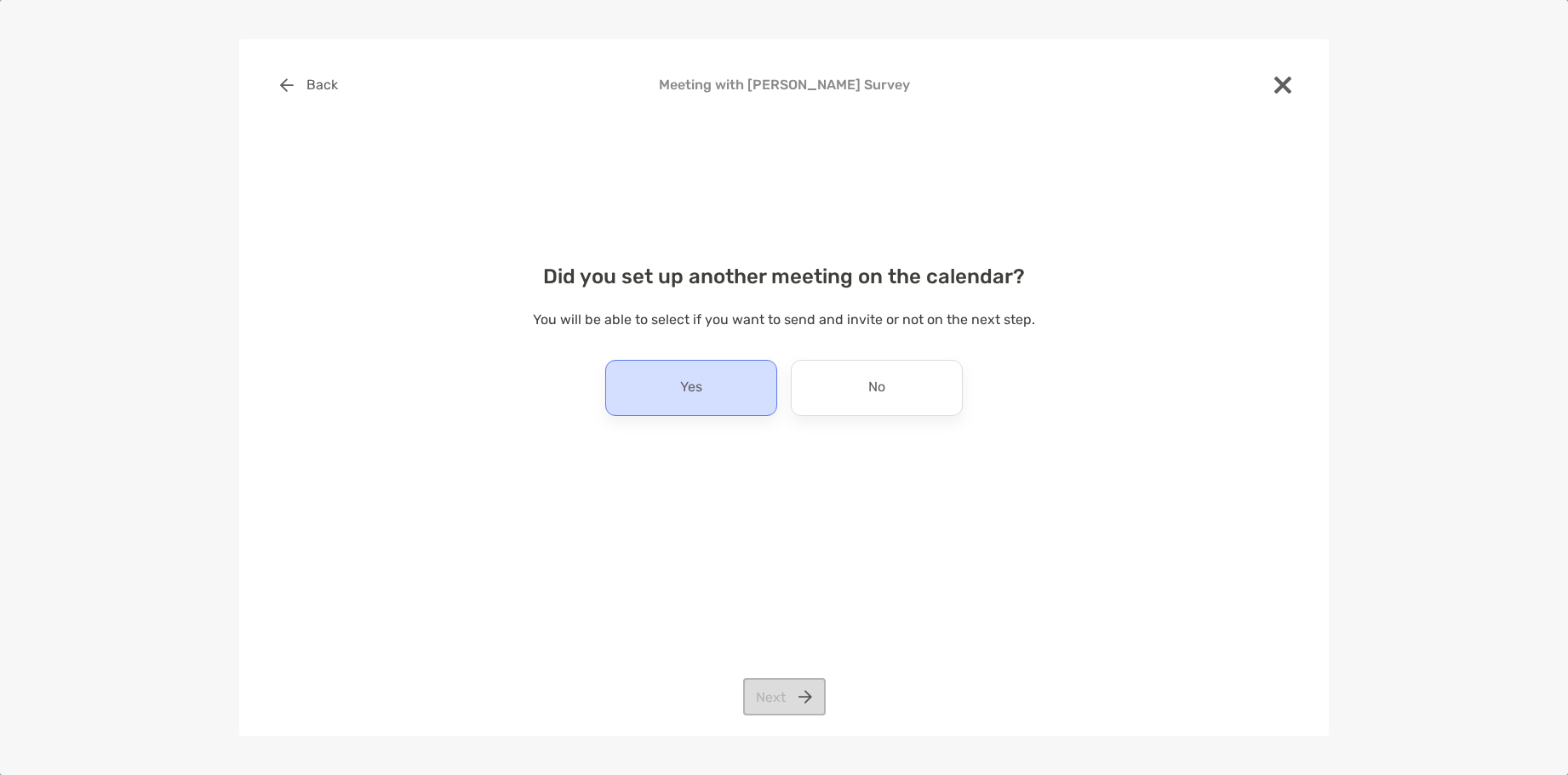
click at [744, 409] on div "Yes" at bounding box center [691, 388] width 172 height 56
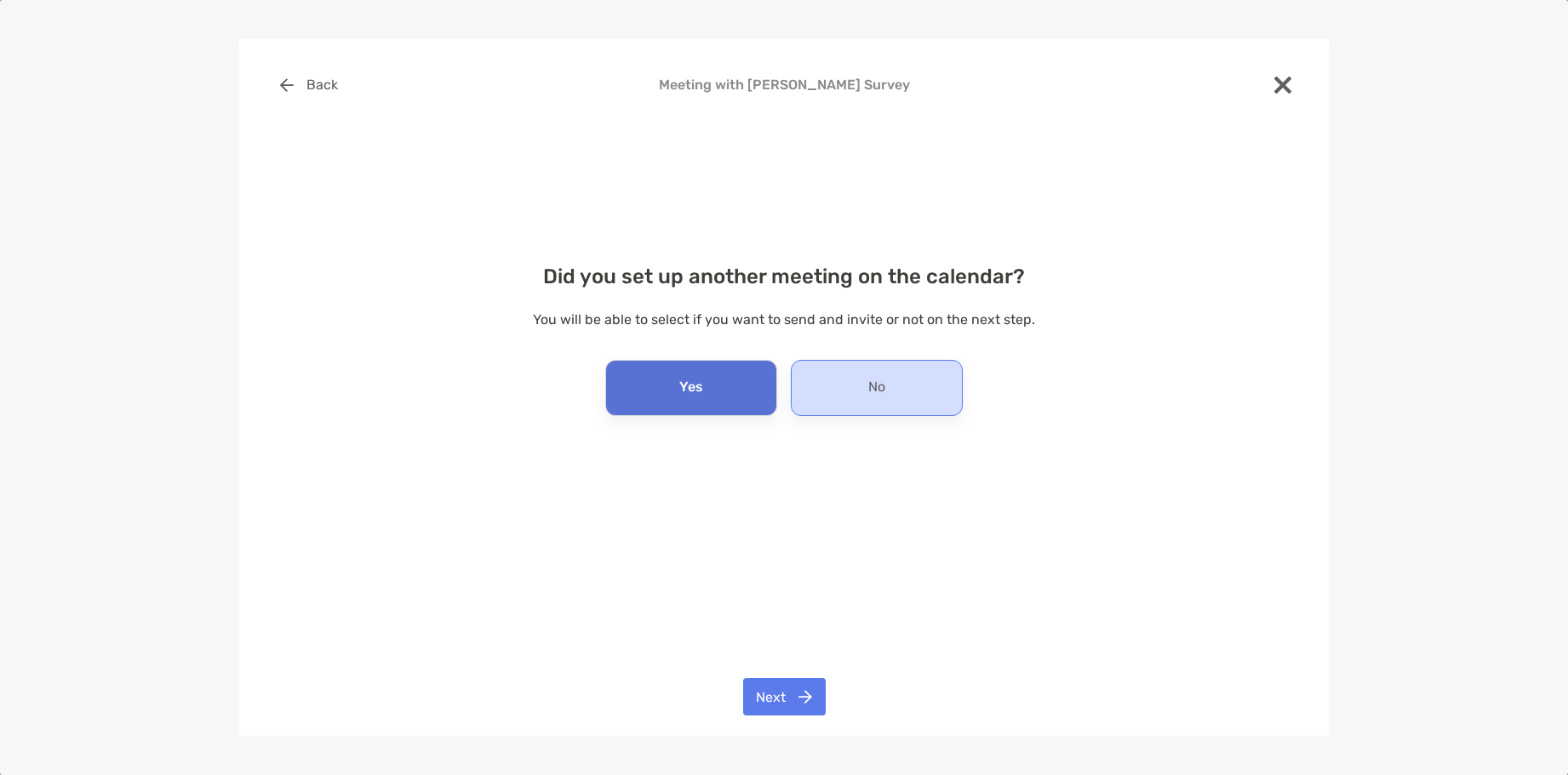
click at [837, 396] on div "No" at bounding box center [877, 388] width 172 height 56
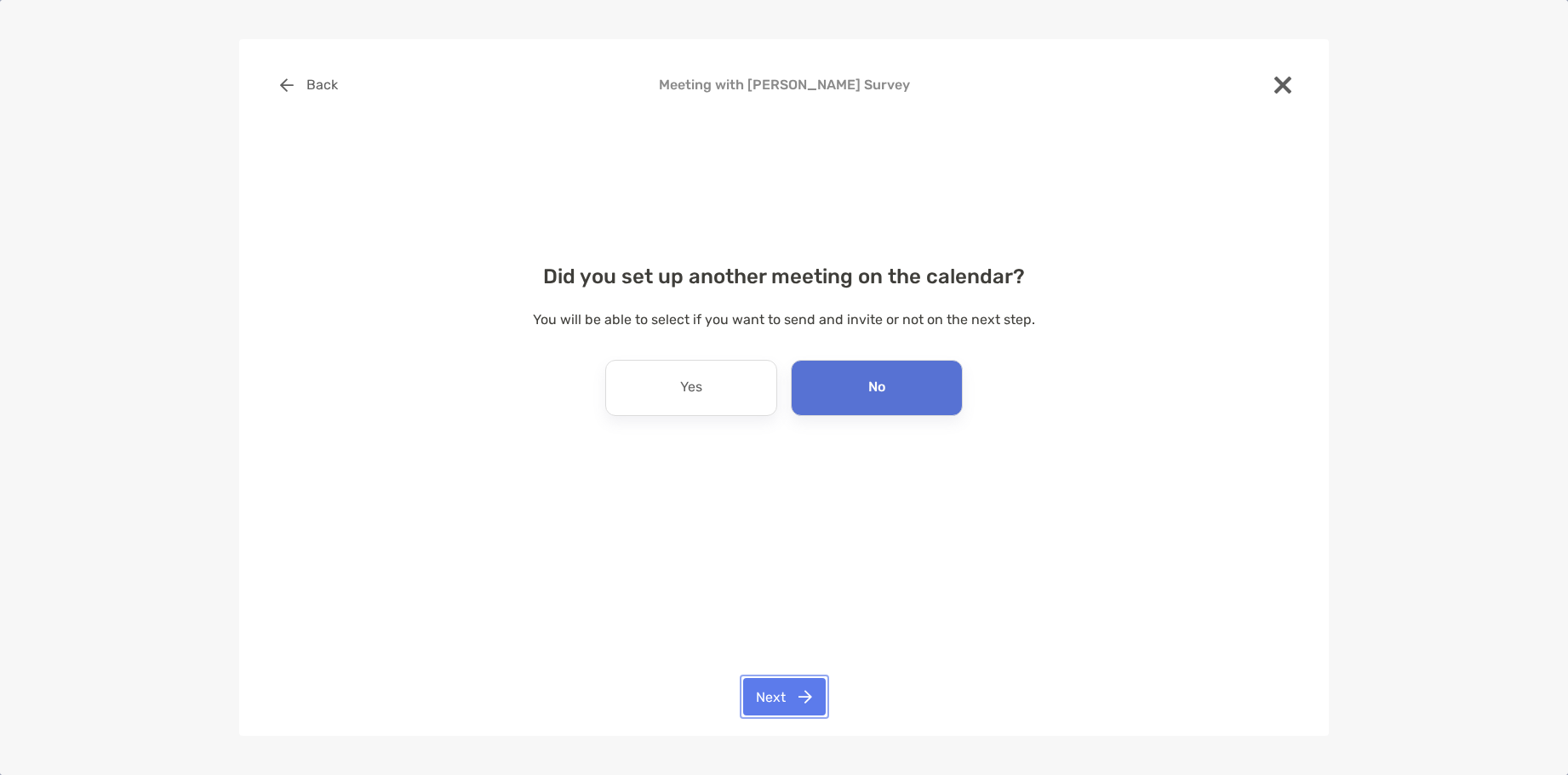
click at [781, 691] on button "Next" at bounding box center [784, 696] width 82 height 37
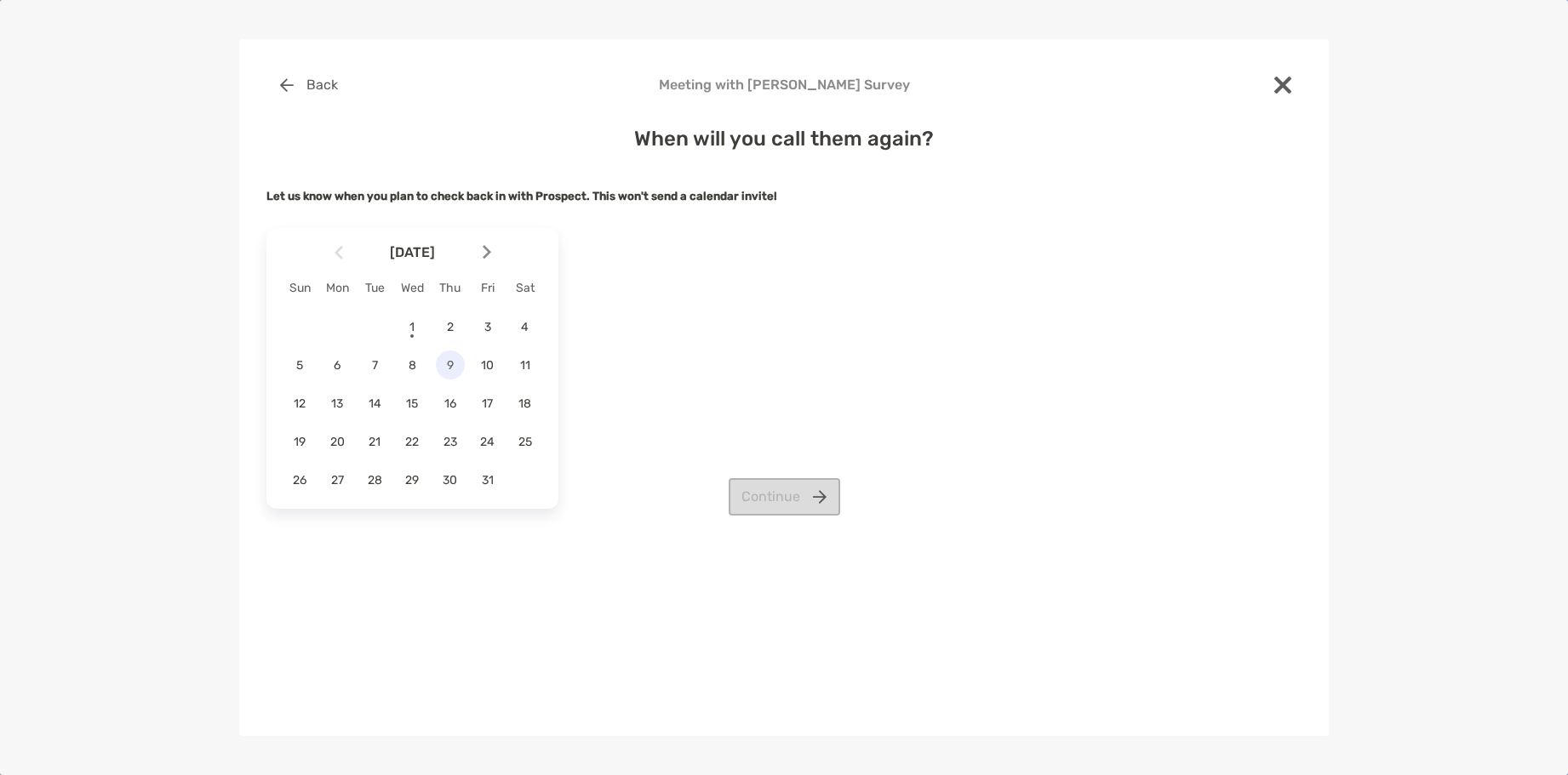
click at [451, 369] on span "9" at bounding box center [450, 366] width 29 height 14
click at [774, 503] on button "Continue" at bounding box center [784, 496] width 111 height 37
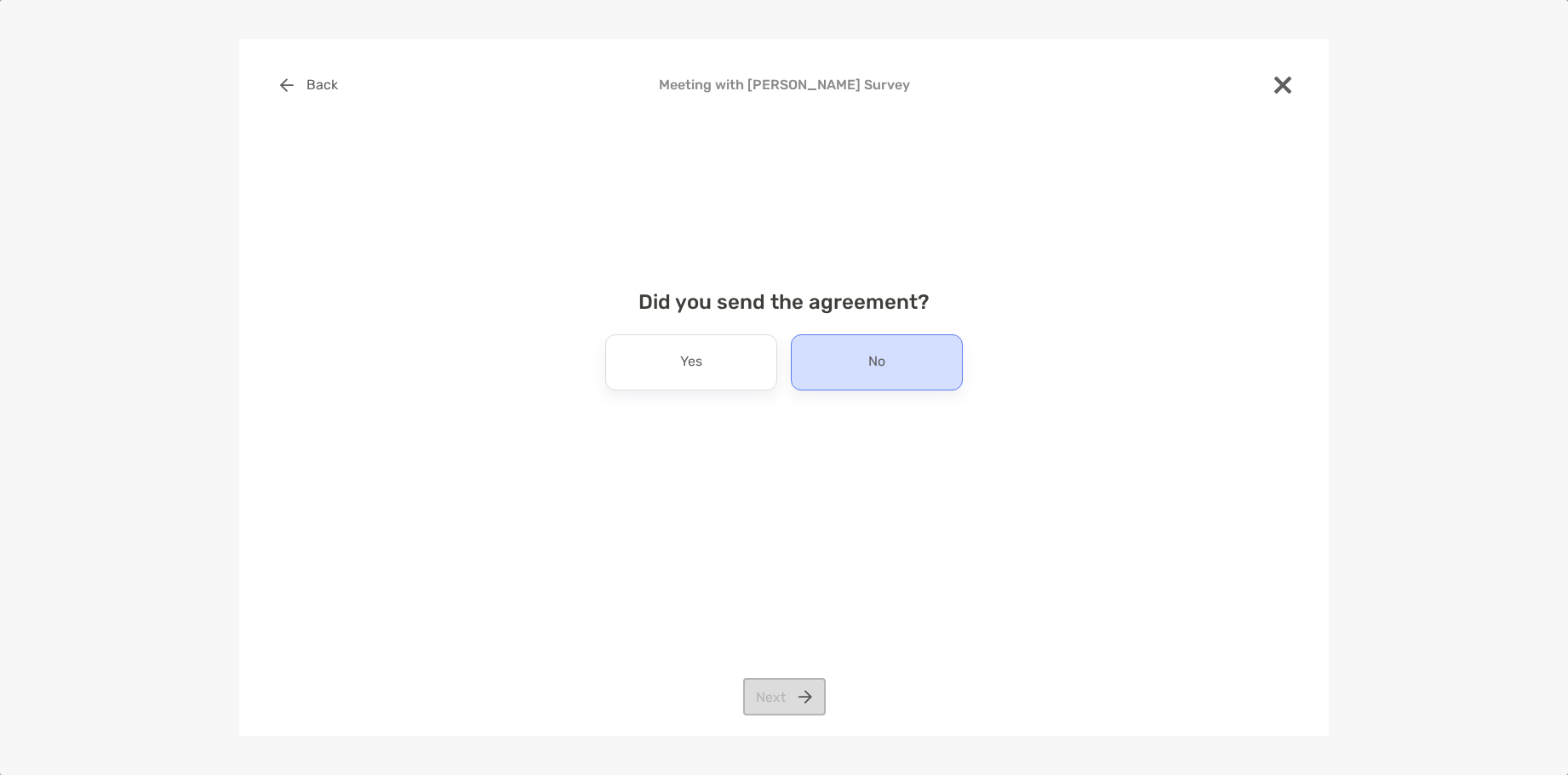
click at [862, 381] on div "No" at bounding box center [877, 362] width 172 height 56
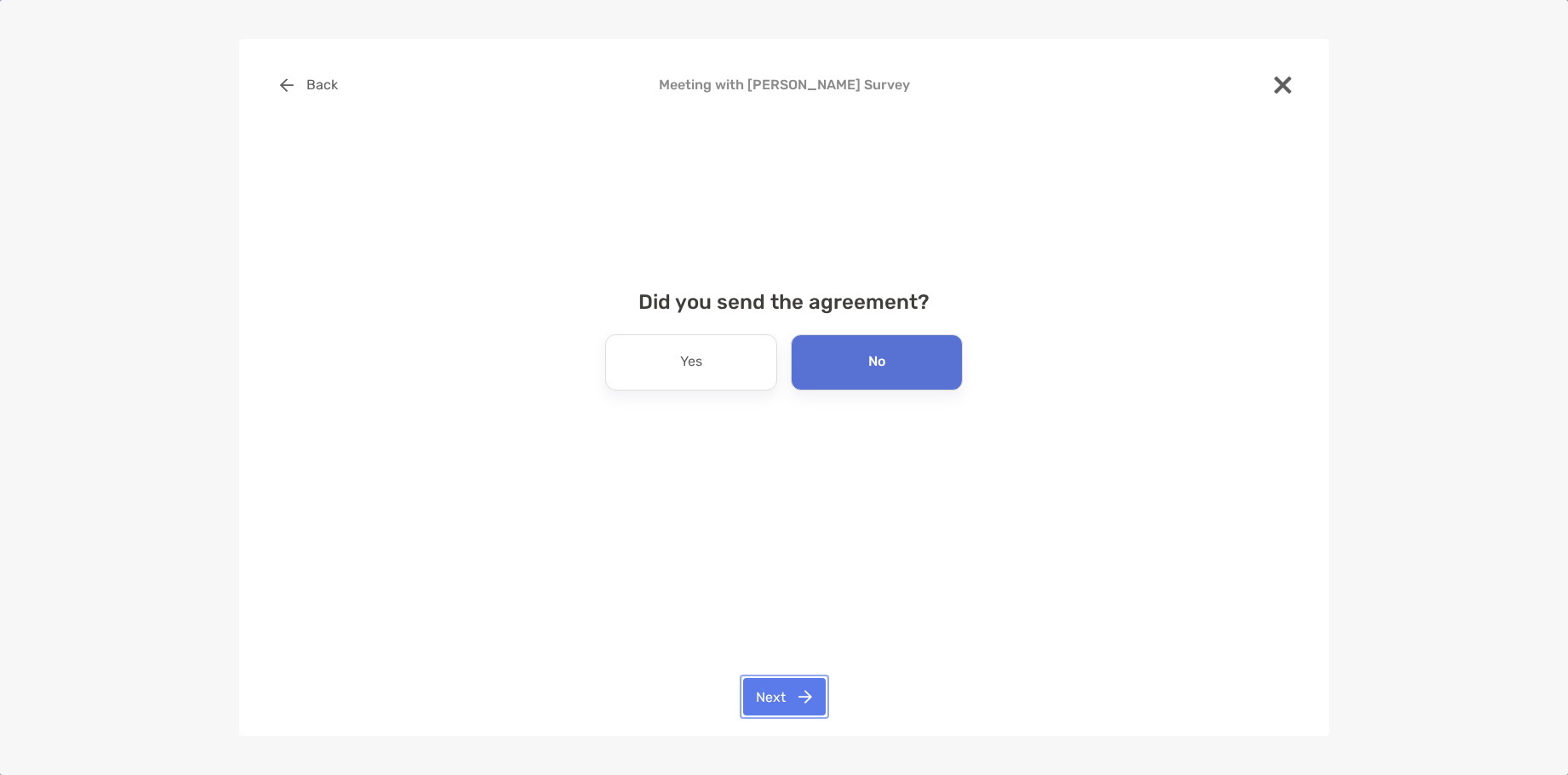
click at [795, 690] on button "Next" at bounding box center [784, 696] width 82 height 37
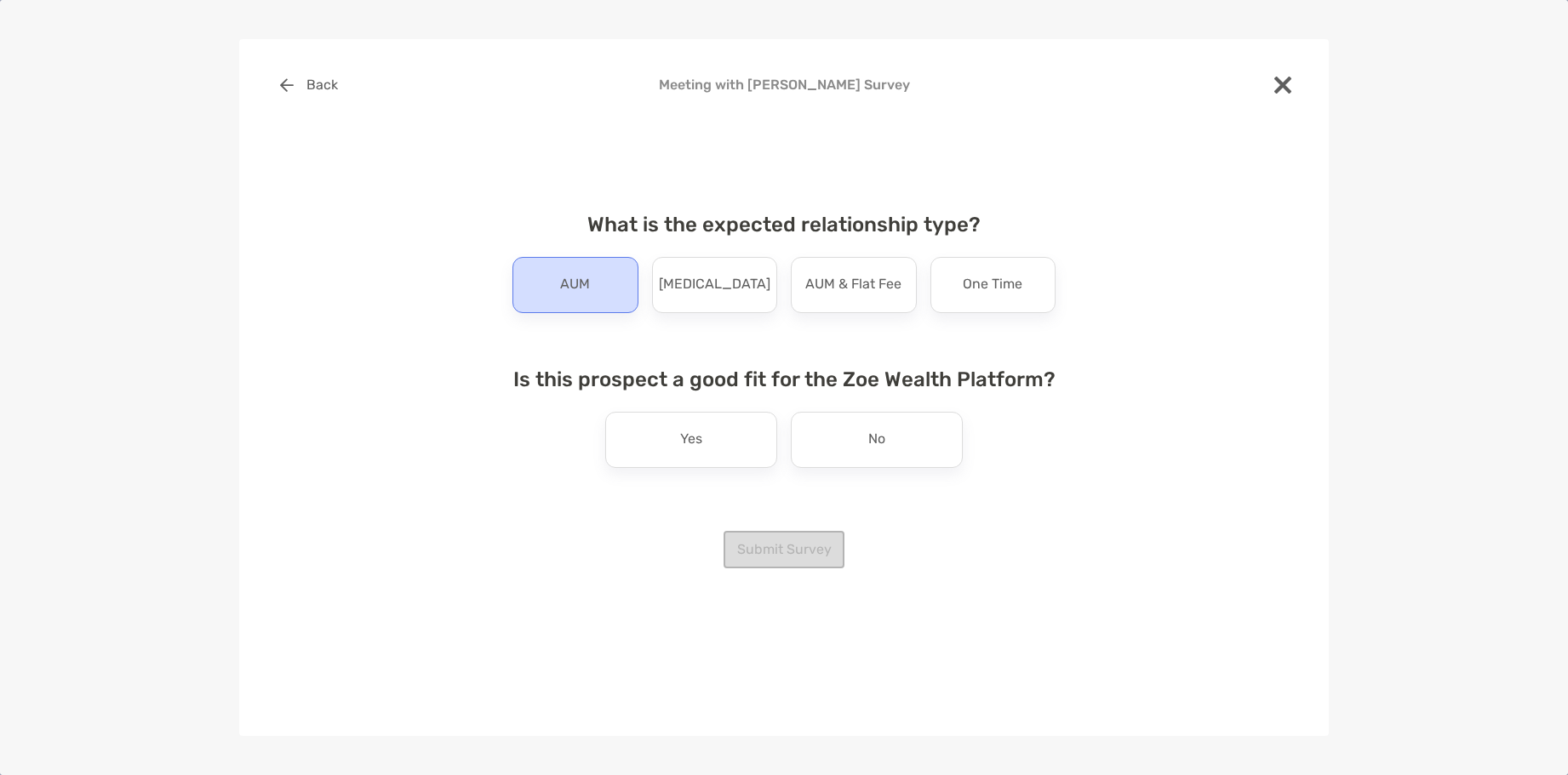
click at [596, 285] on div "AUM" at bounding box center [575, 285] width 126 height 56
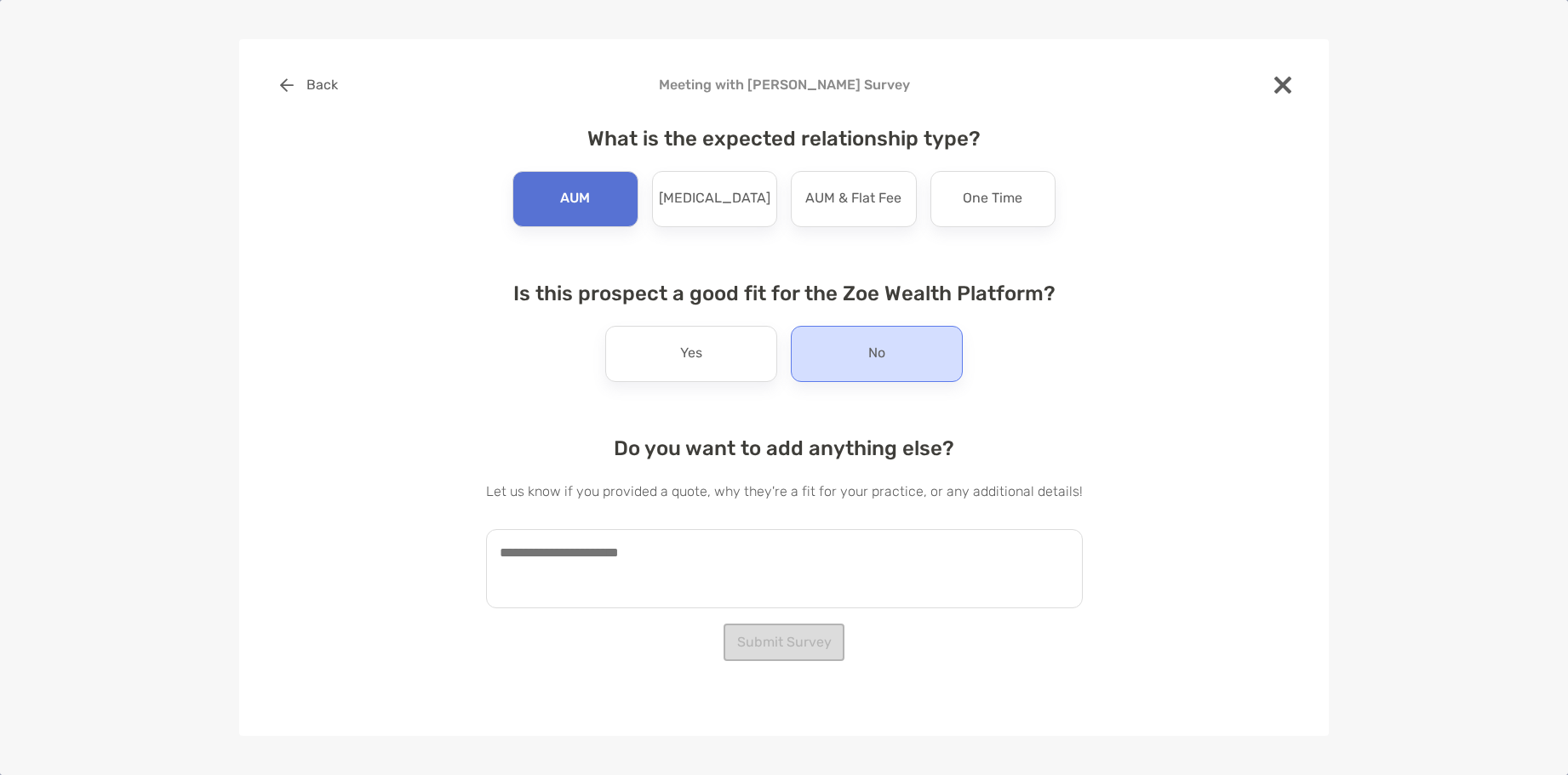
click at [897, 363] on div "No" at bounding box center [877, 354] width 172 height 56
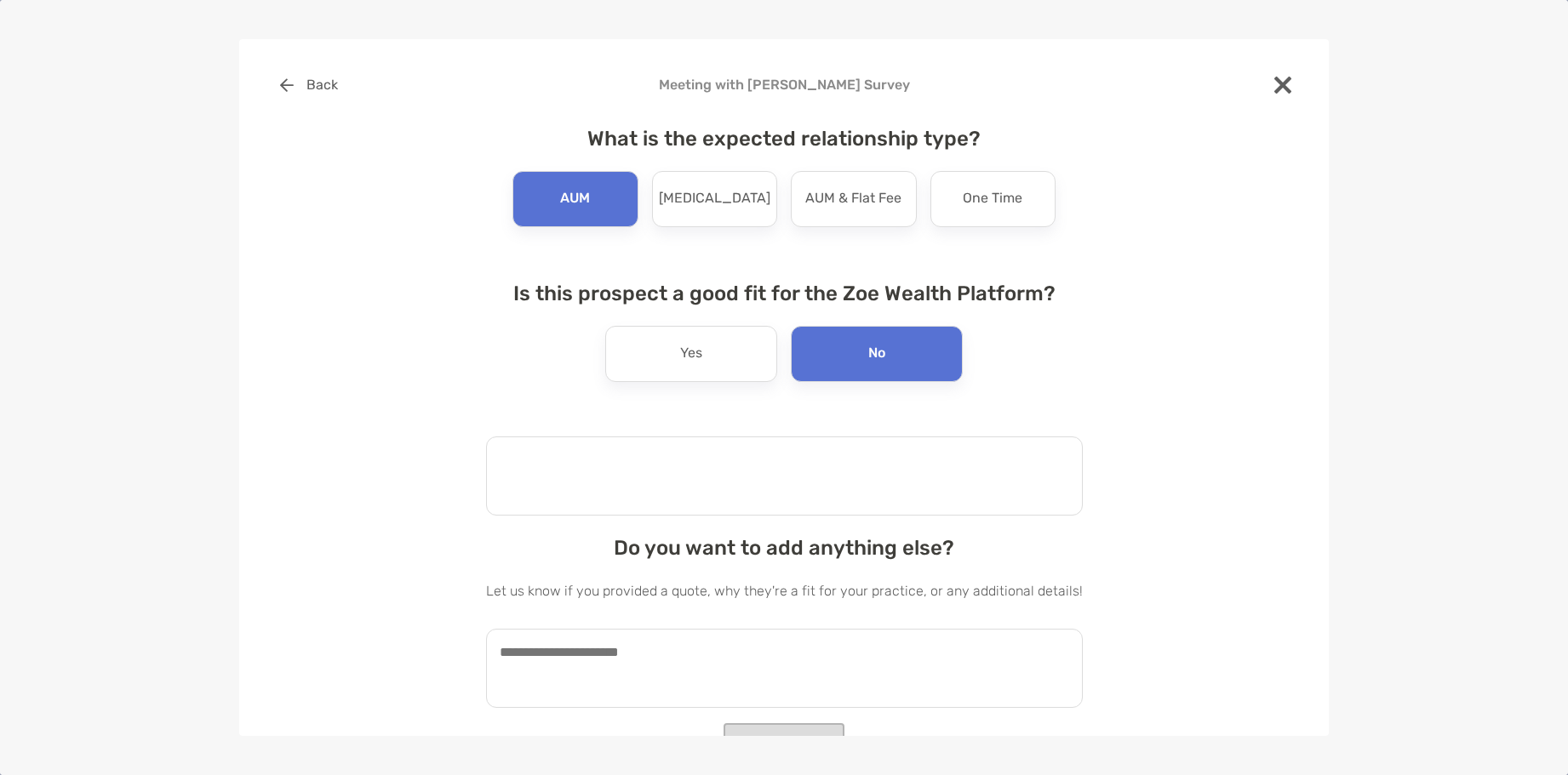
click at [703, 500] on textarea at bounding box center [784, 476] width 596 height 79
type textarea "**********"
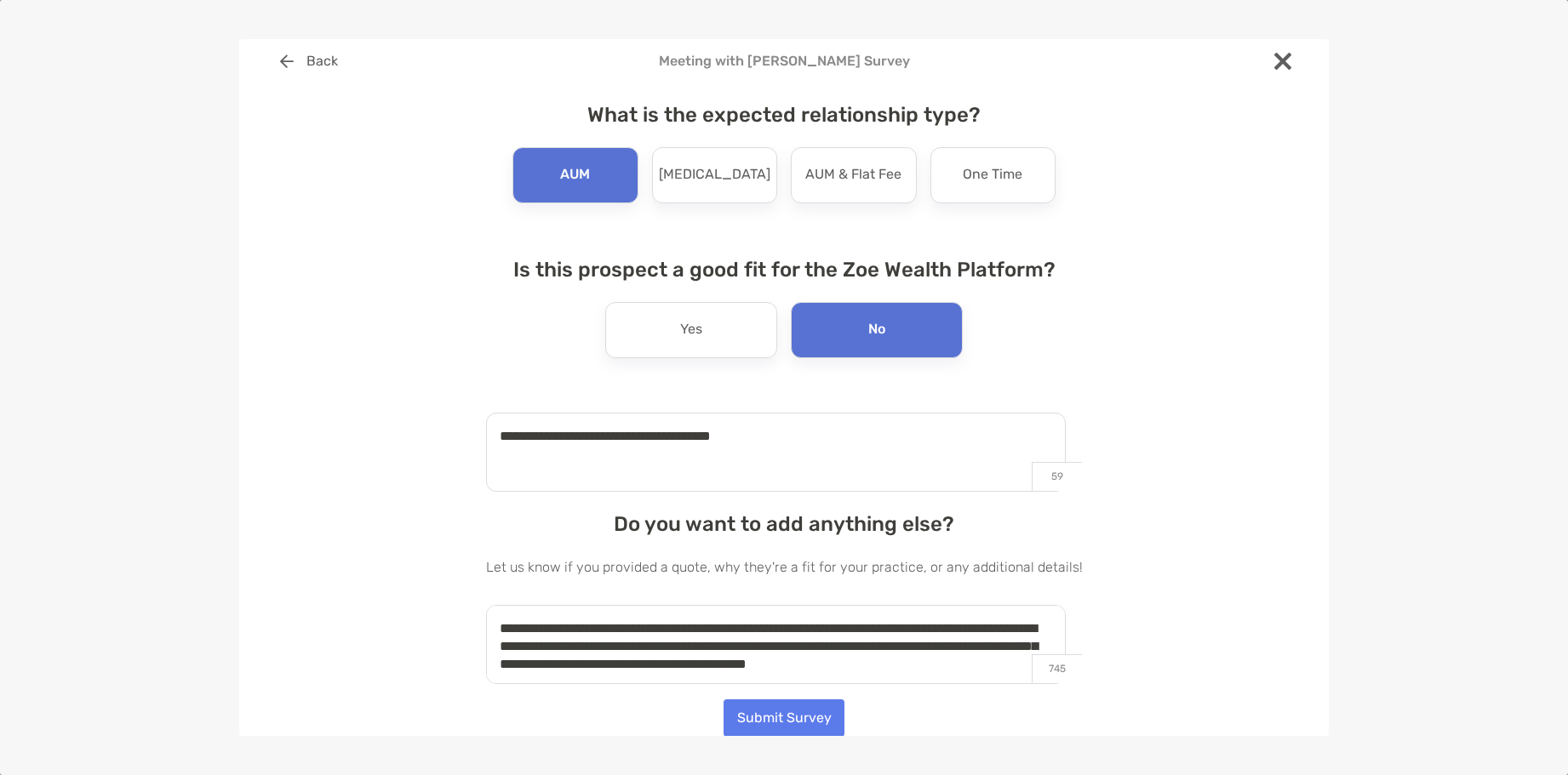
scroll to position [7, 0]
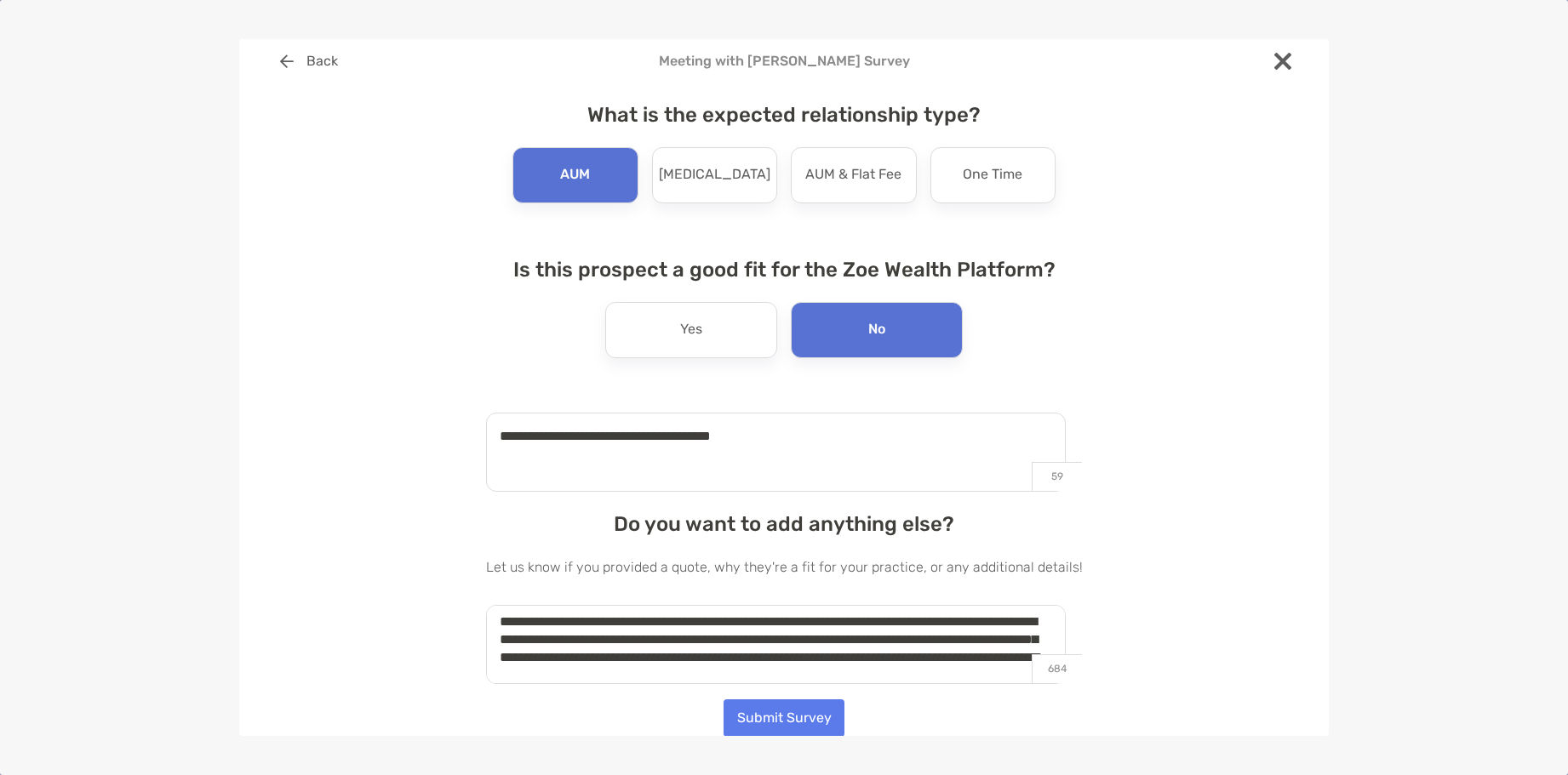
type textarea "**********"
click at [772, 724] on button "Submit Survey" at bounding box center [784, 717] width 121 height 37
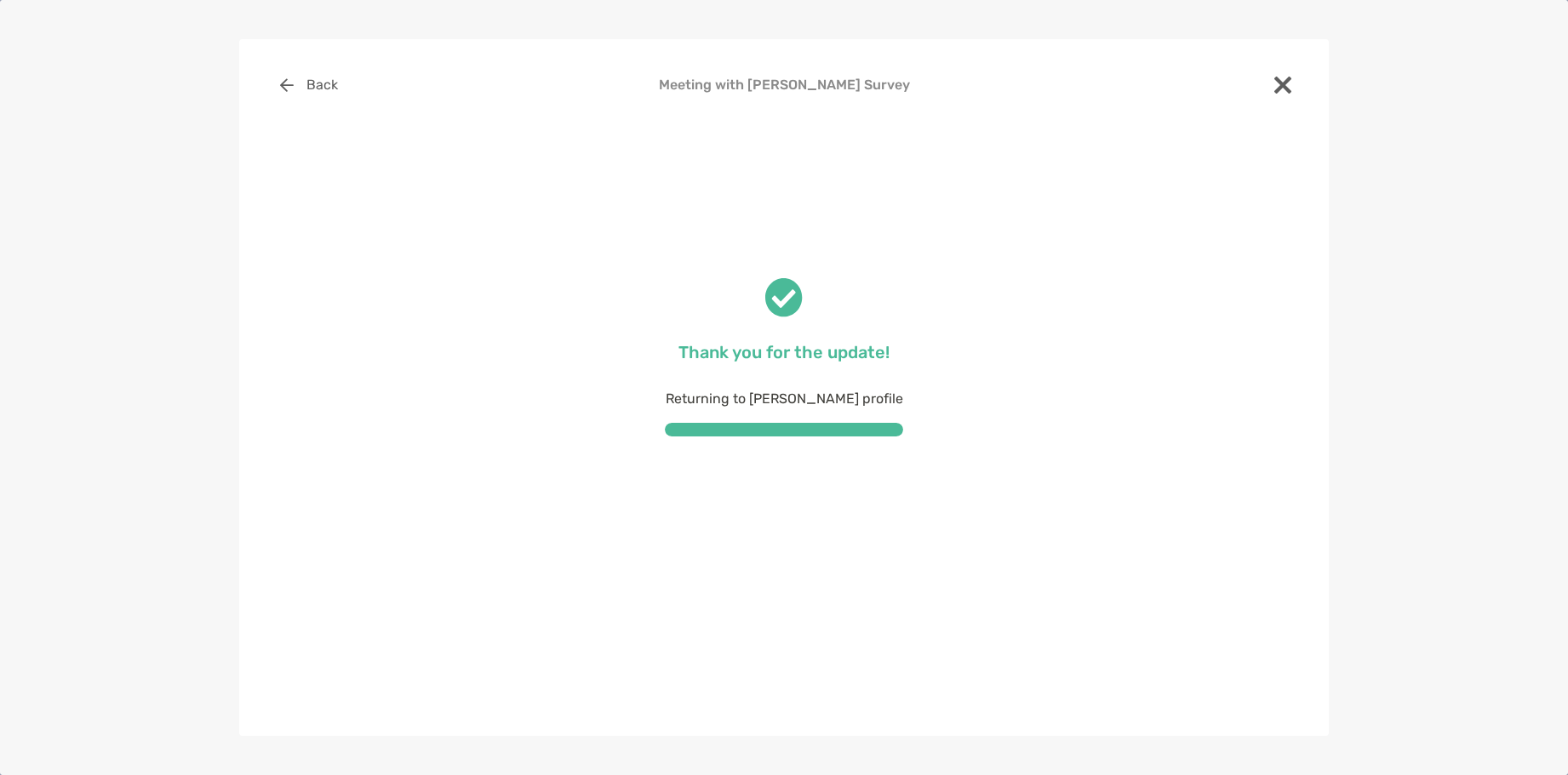
scroll to position [0, 0]
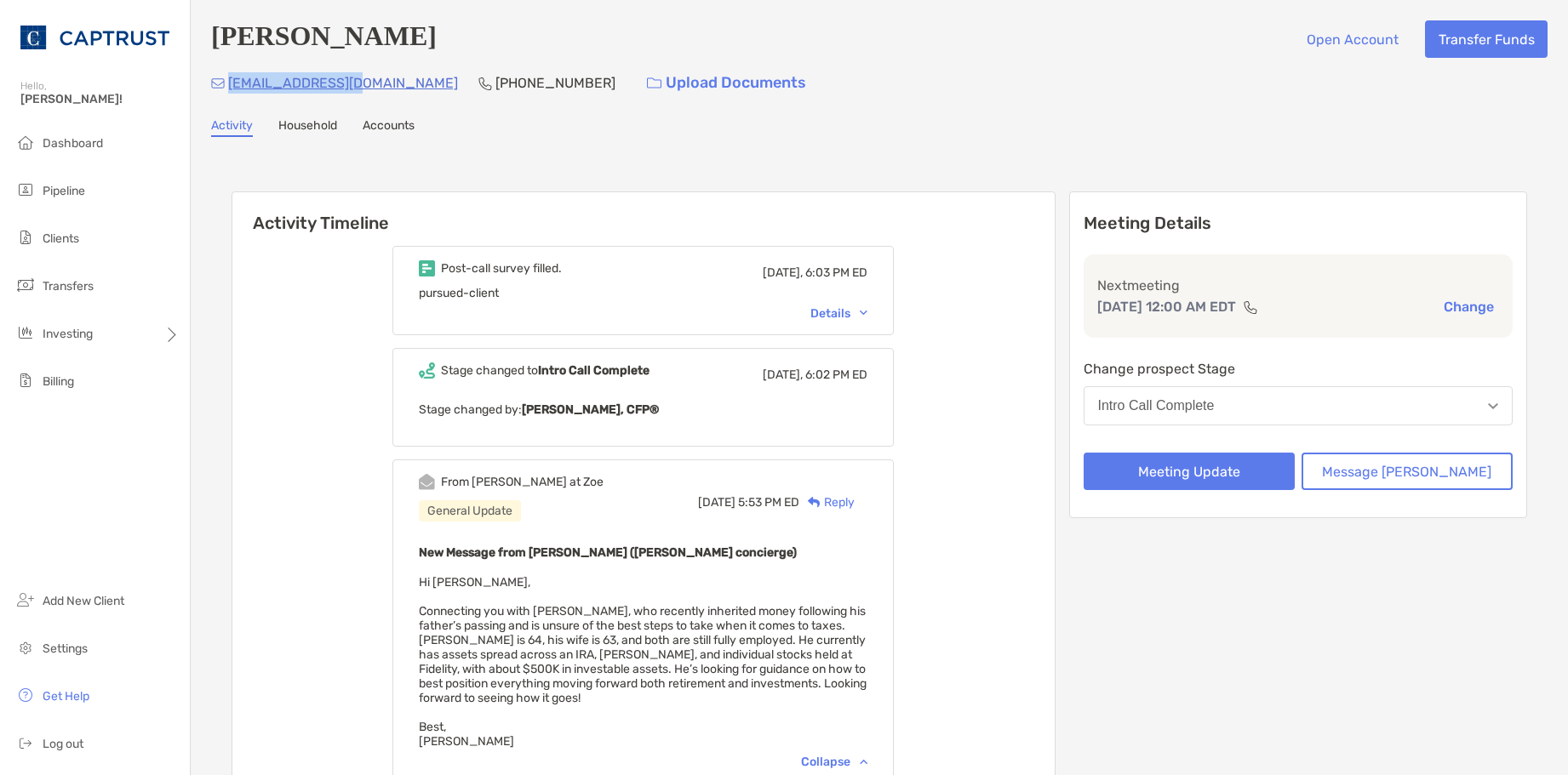
drag, startPoint x: 363, startPoint y: 87, endPoint x: 228, endPoint y: 85, distance: 135.0
click at [228, 85] on div "[EMAIL_ADDRESS][DOMAIN_NAME] [PHONE_NUMBER] Upload Documents" at bounding box center [879, 83] width 1337 height 37
copy p "[EMAIL_ADDRESS][DOMAIN_NAME]"
